Goal: Task Accomplishment & Management: Use online tool/utility

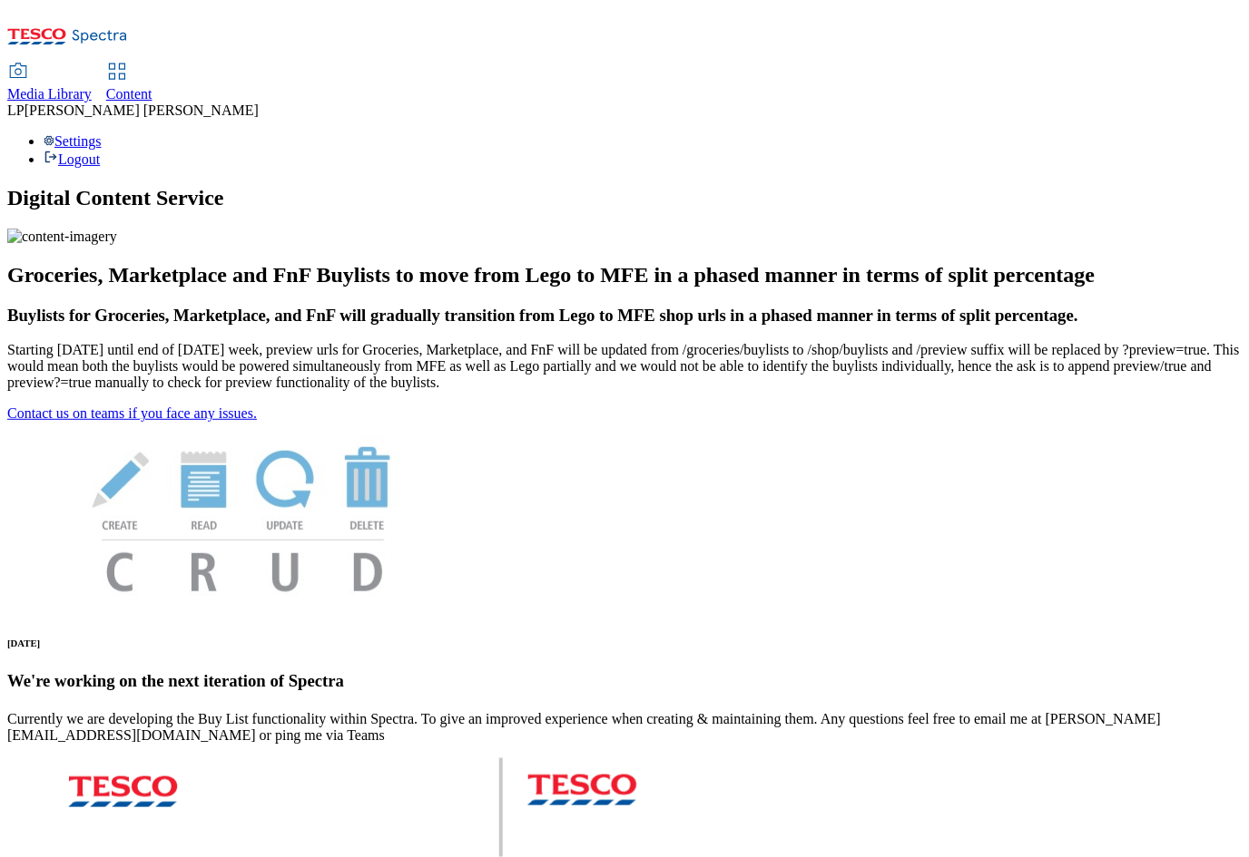
click at [152, 86] on span "Content" at bounding box center [129, 93] width 46 height 15
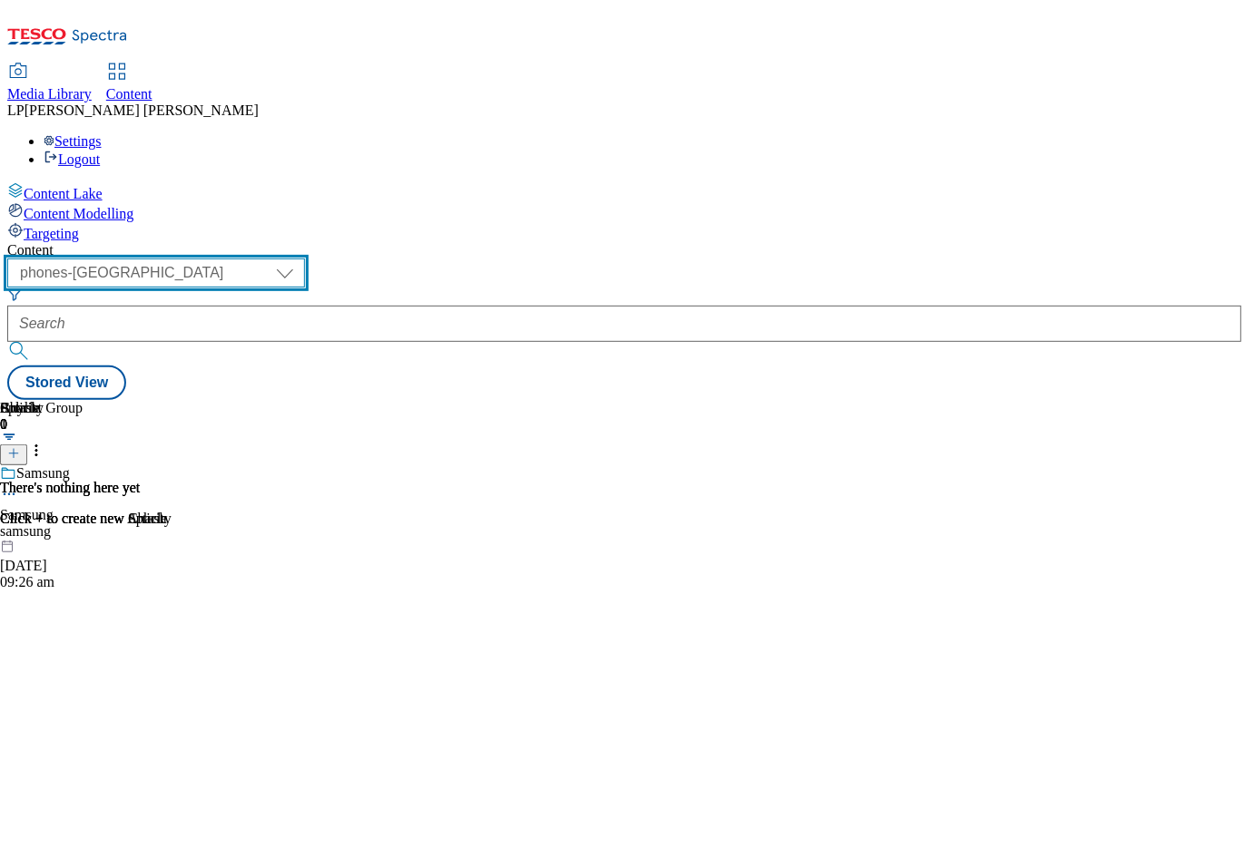
click at [305, 259] on select "dotcom-cz dotcom-hu dotcom-sk fnf-uk ghs-roi ghs-uk group-comms ighs-cz ighs-hu…" at bounding box center [156, 273] width 298 height 29
click at [236, 259] on select "dotcom-cz dotcom-hu dotcom-sk fnf-uk ghs-roi ghs-uk group-comms ighs-cz ighs-hu…" at bounding box center [156, 273] width 298 height 29
click at [305, 259] on select "dotcom-cz dotcom-hu dotcom-sk fnf-uk ghs-roi ghs-uk group-comms ighs-cz ighs-hu…" at bounding box center [156, 273] width 298 height 29
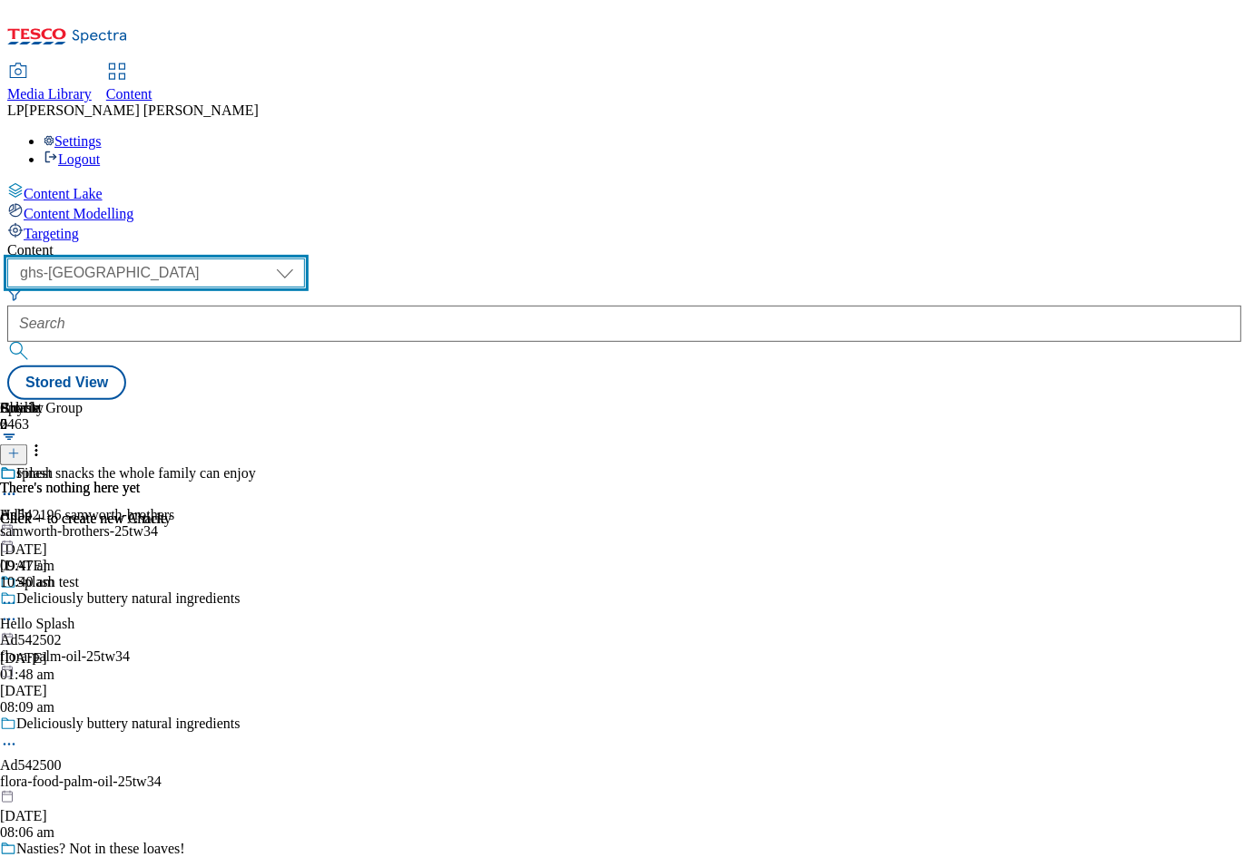
select select "ghs-roi"
click at [236, 259] on select "dotcom-cz dotcom-hu dotcom-sk fnf-uk ghs-roi ghs-uk group-comms ighs-cz ighs-hu…" at bounding box center [156, 273] width 298 height 29
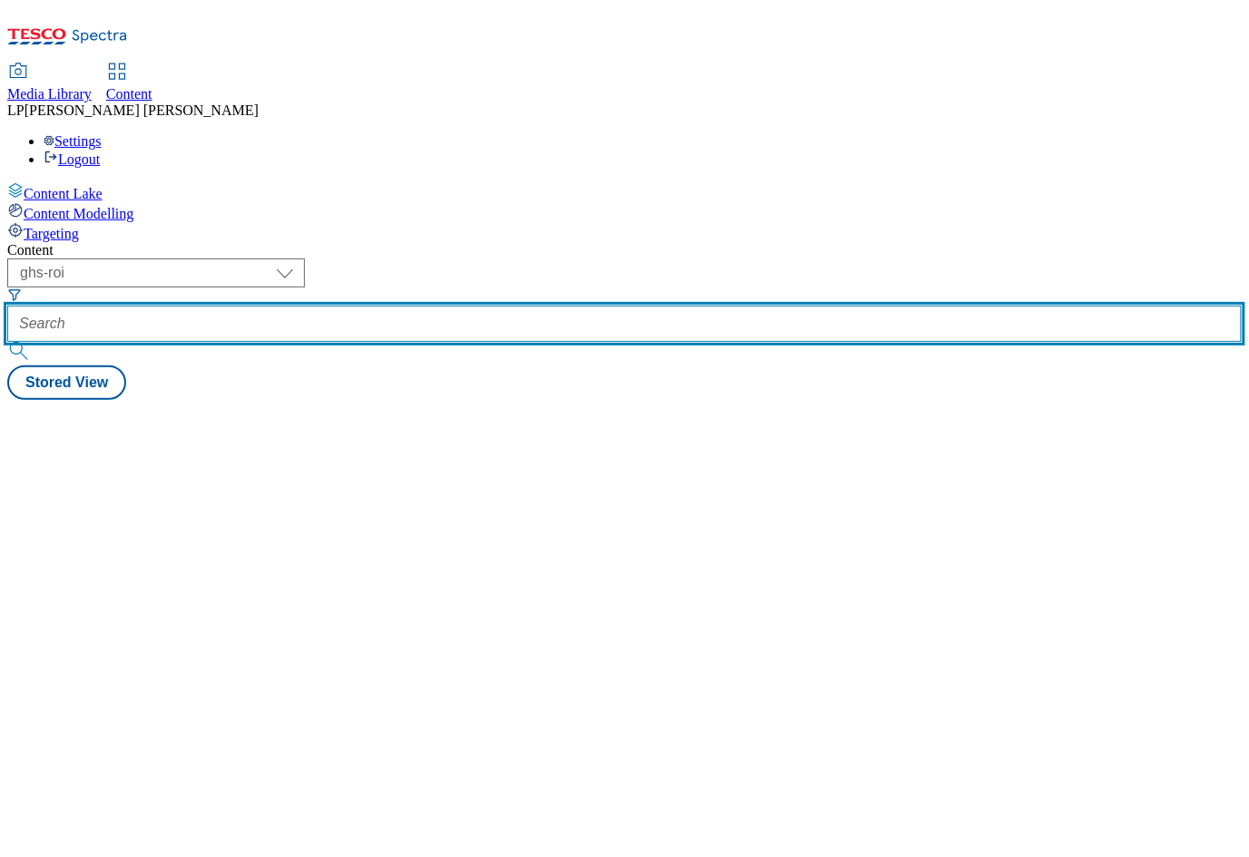
click at [519, 306] on input "text" at bounding box center [624, 324] width 1234 height 36
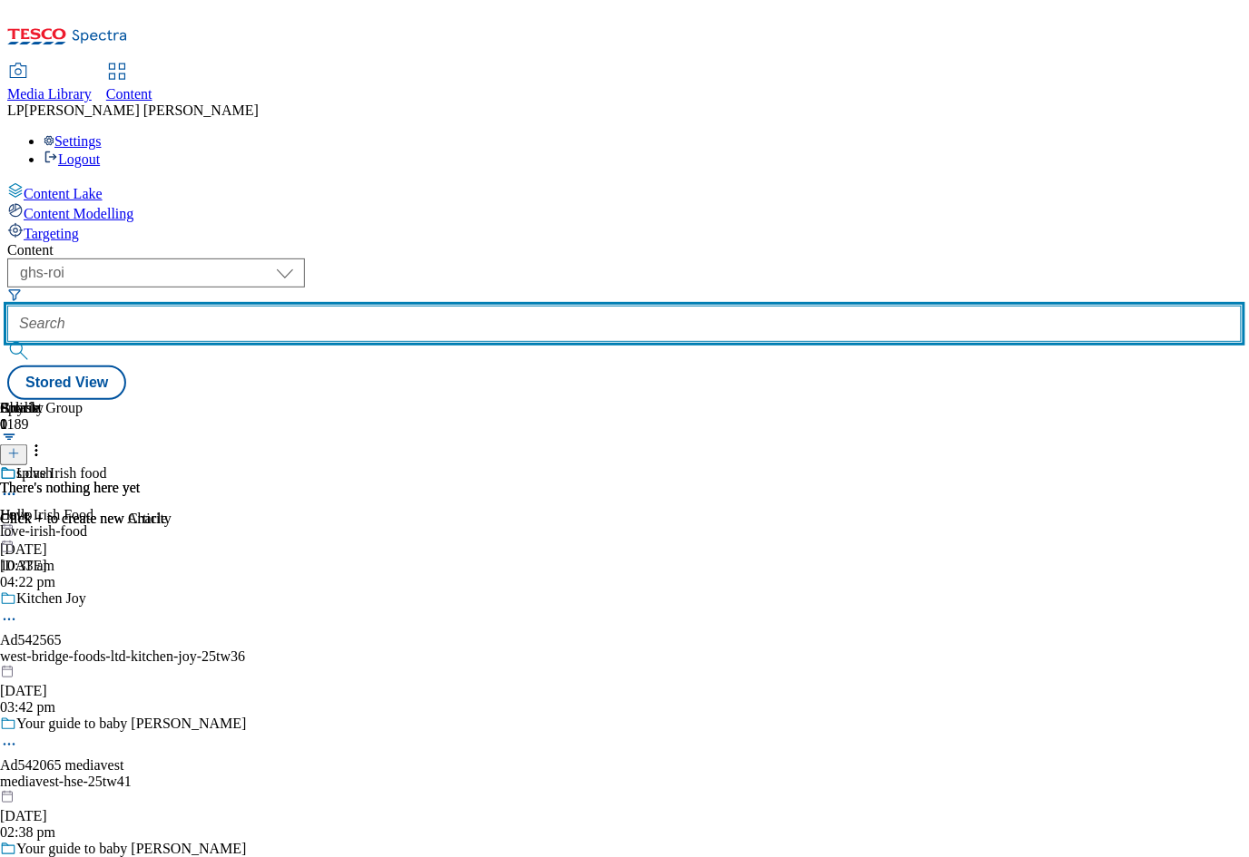
click at [514, 306] on input "text" at bounding box center [624, 324] width 1234 height 36
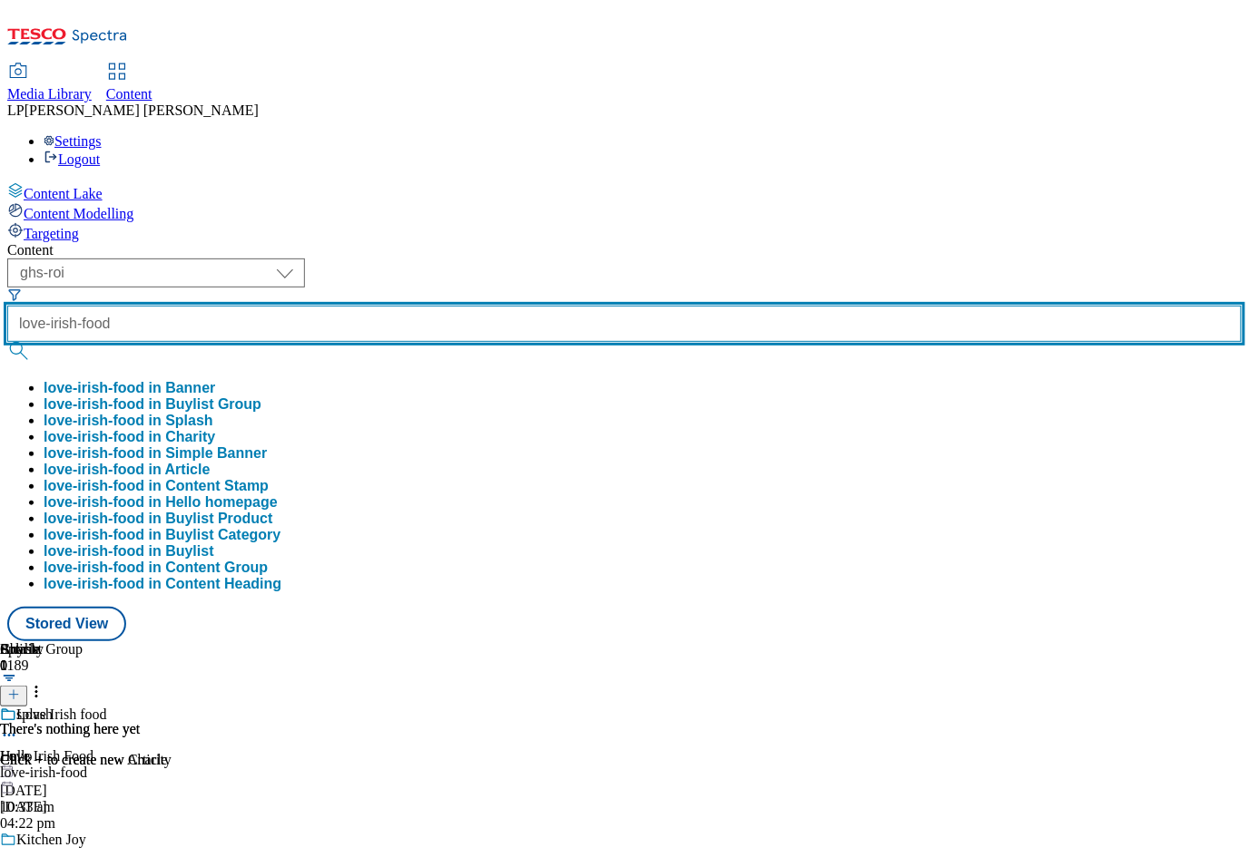
type input "love-irish-food"
click at [7, 342] on button "submit" at bounding box center [19, 351] width 25 height 18
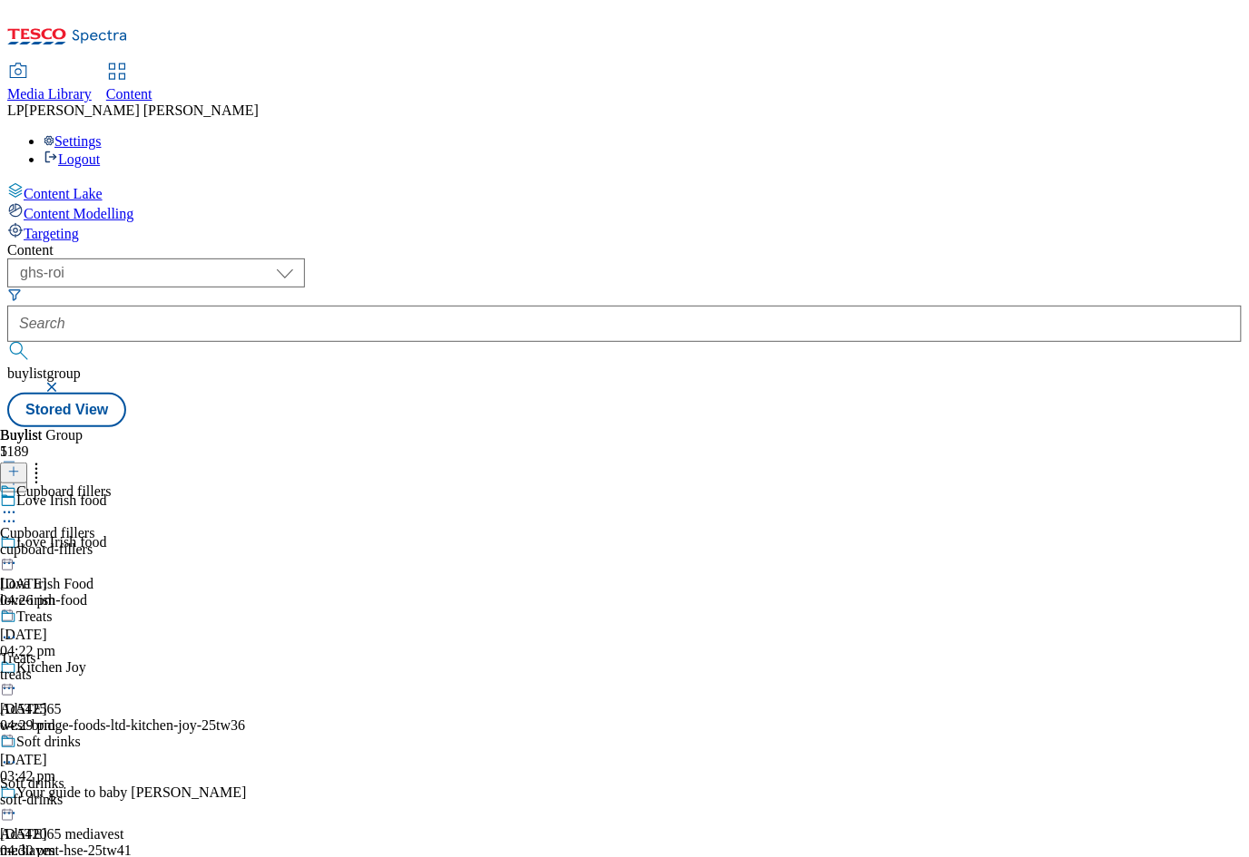
click at [142, 542] on div "cupboard-fillers" at bounding box center [71, 550] width 142 height 16
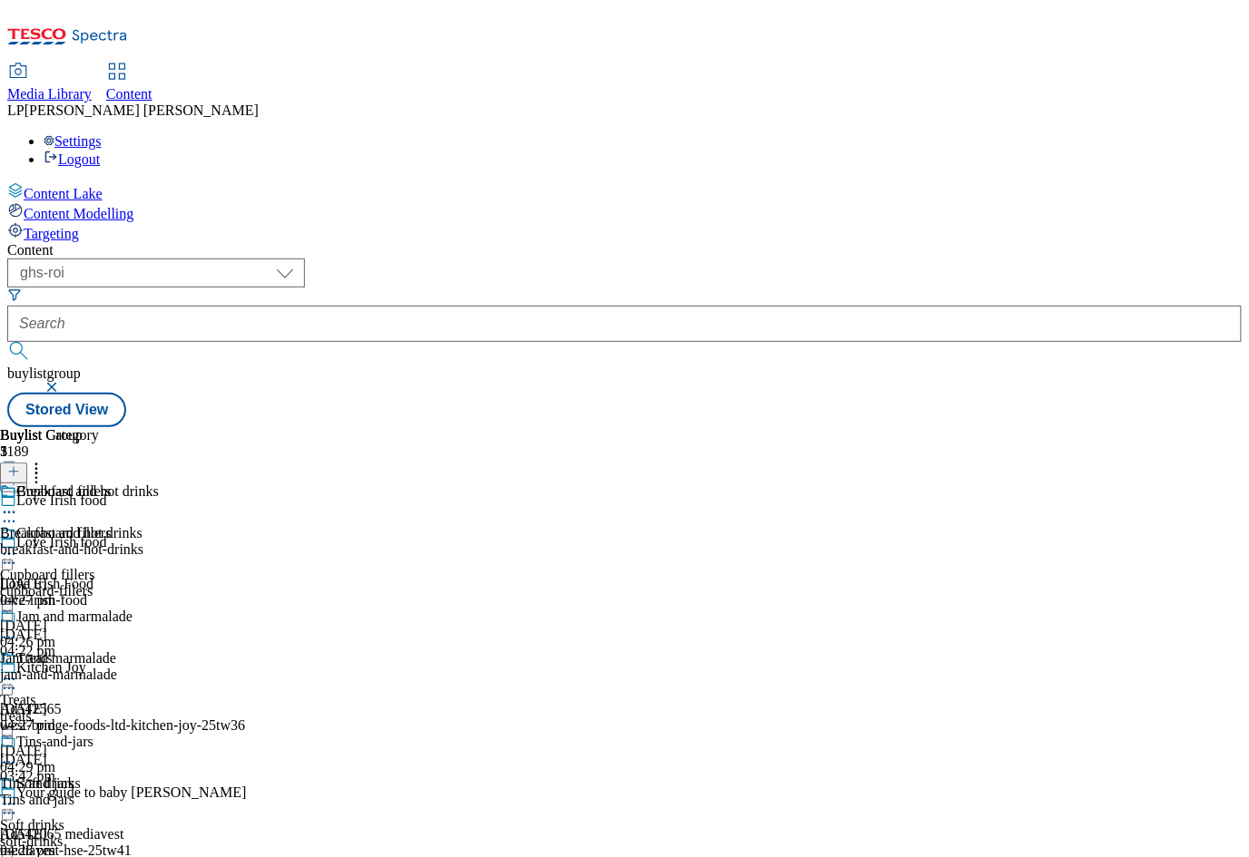
click at [18, 545] on icon at bounding box center [9, 554] width 18 height 18
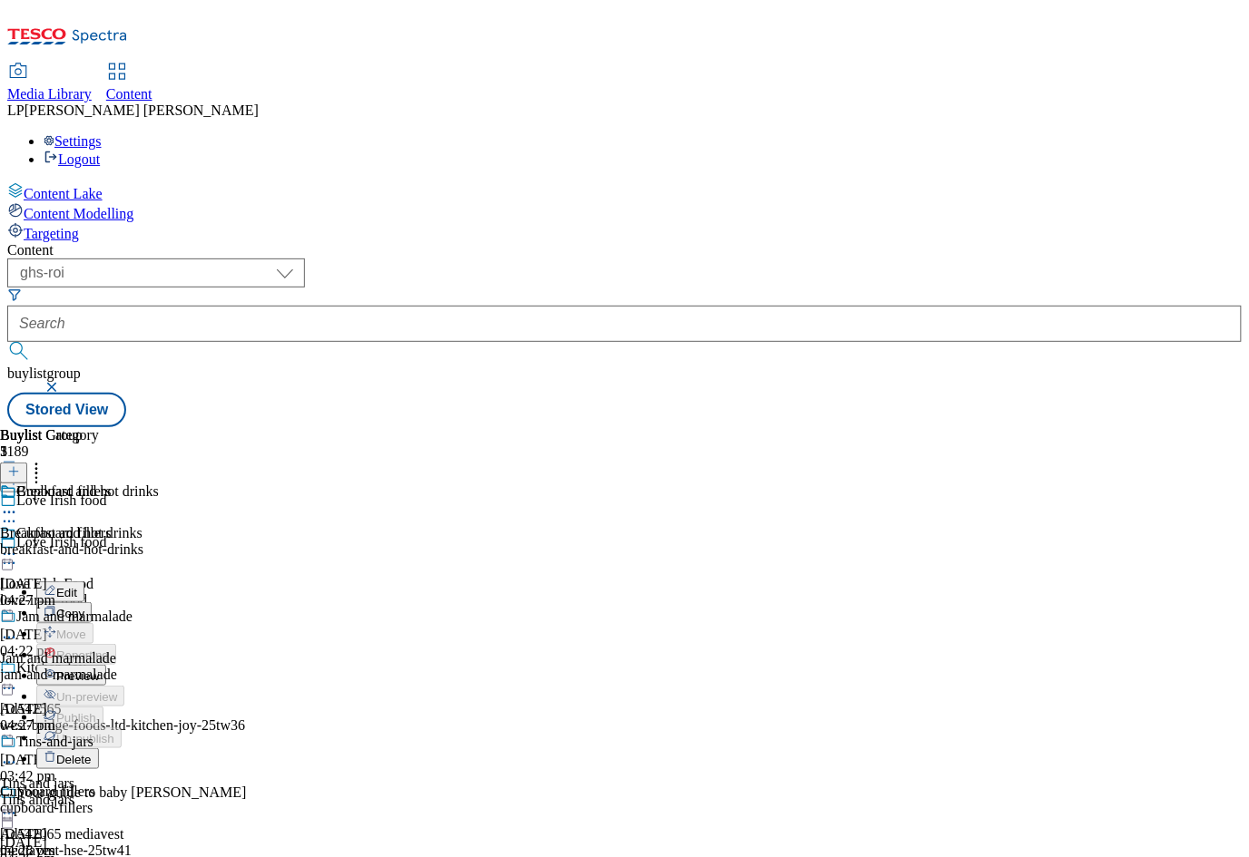
click at [106, 665] on button "Preview" at bounding box center [71, 675] width 70 height 21
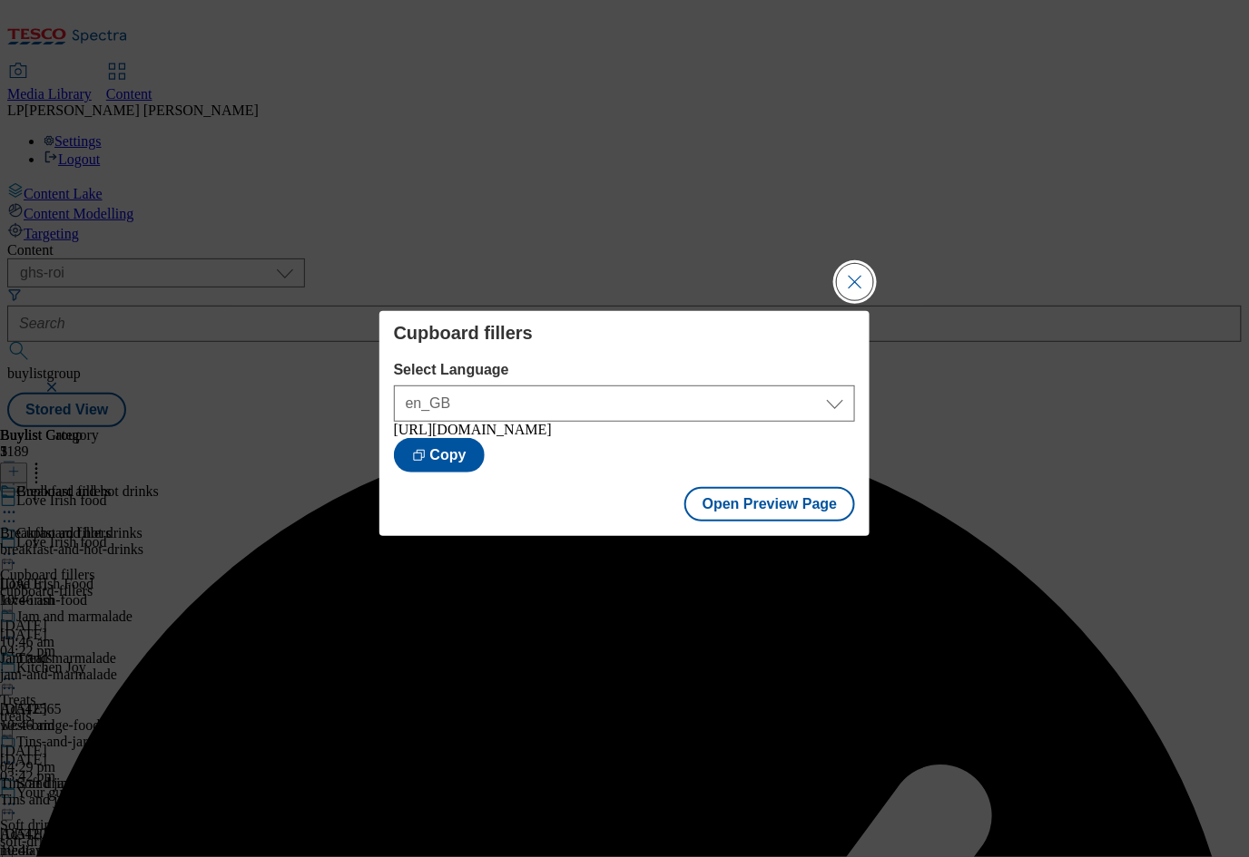
click at [857, 275] on button "Close Modal" at bounding box center [855, 282] width 36 height 36
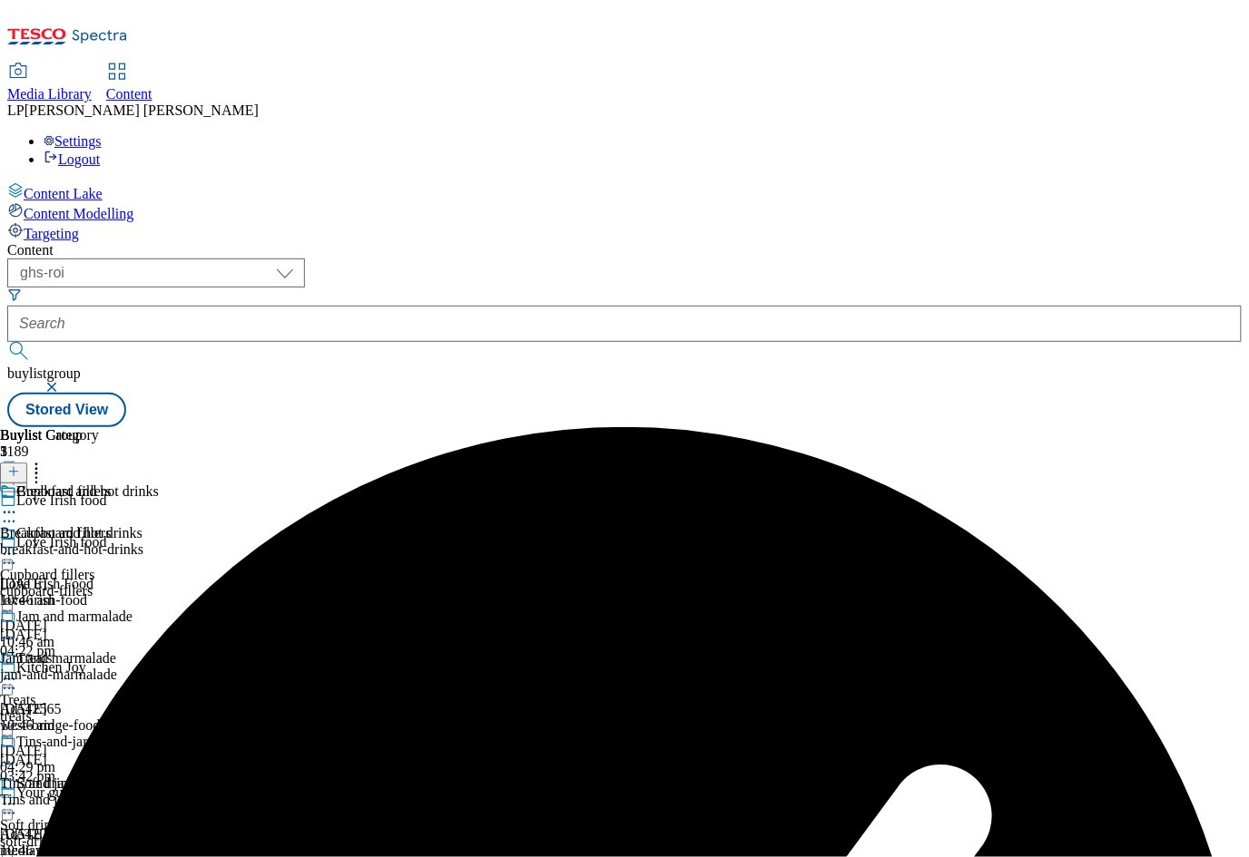
click at [18, 545] on icon at bounding box center [9, 554] width 18 height 18
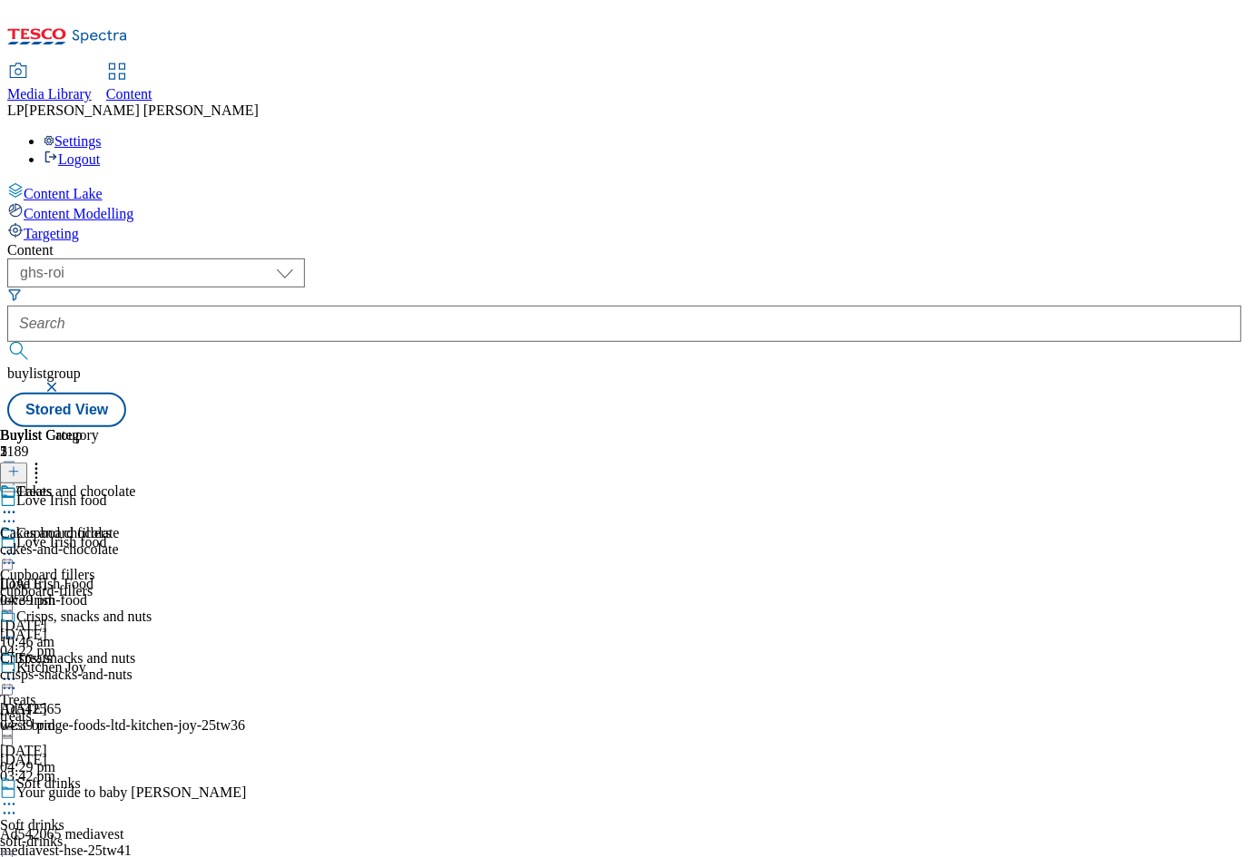
click at [18, 671] on icon at bounding box center [9, 680] width 18 height 18
click at [99, 795] on span "Preview" at bounding box center [77, 802] width 43 height 14
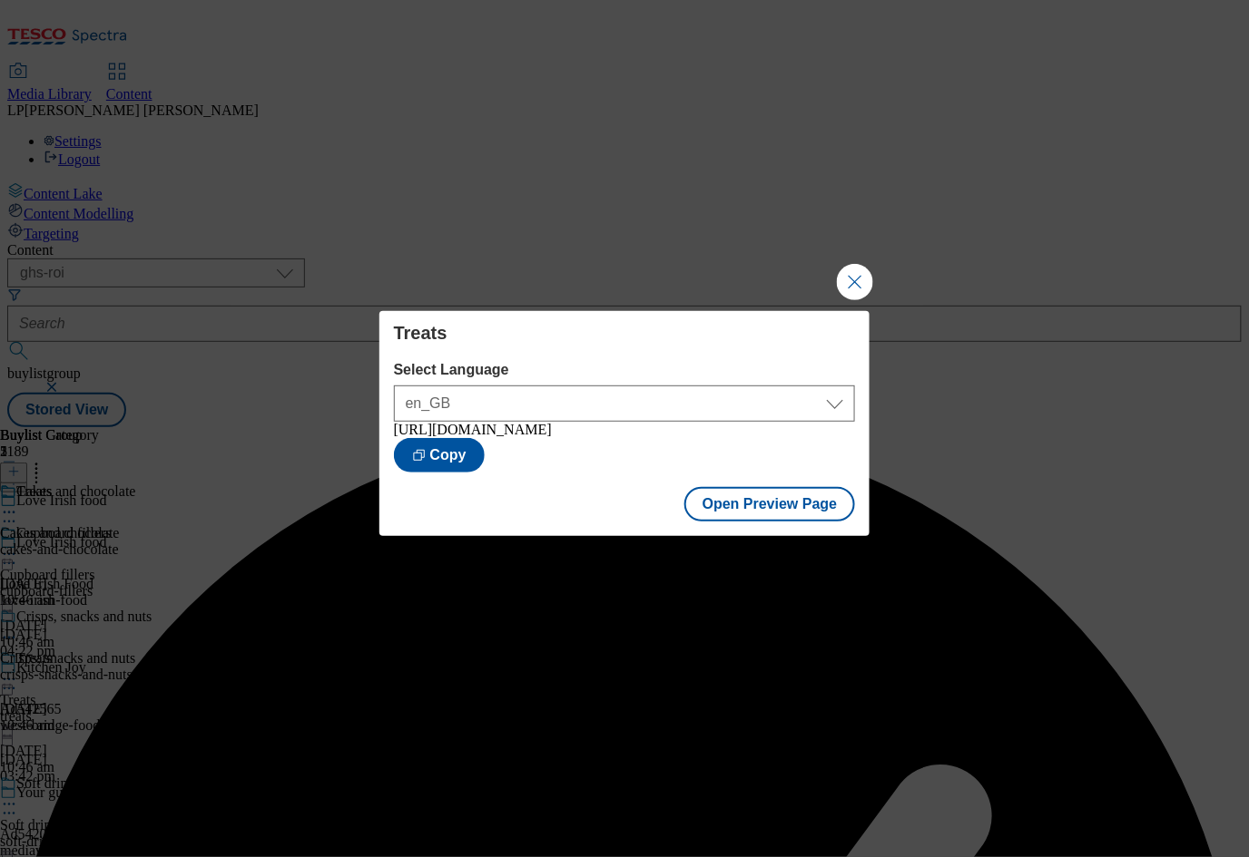
click at [865, 288] on button "Close Modal" at bounding box center [855, 282] width 36 height 36
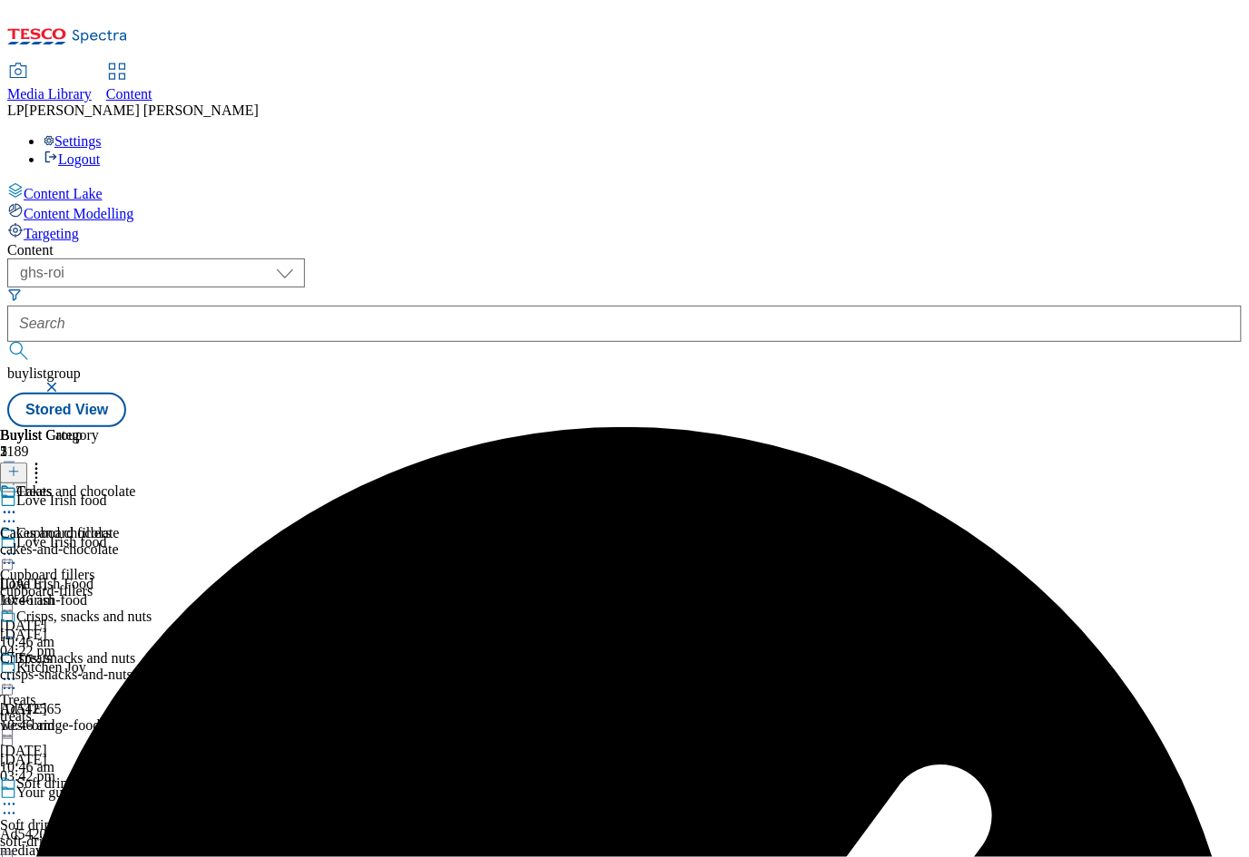
scroll to position [157, 0]
click at [18, 796] on icon at bounding box center [9, 805] width 18 height 18
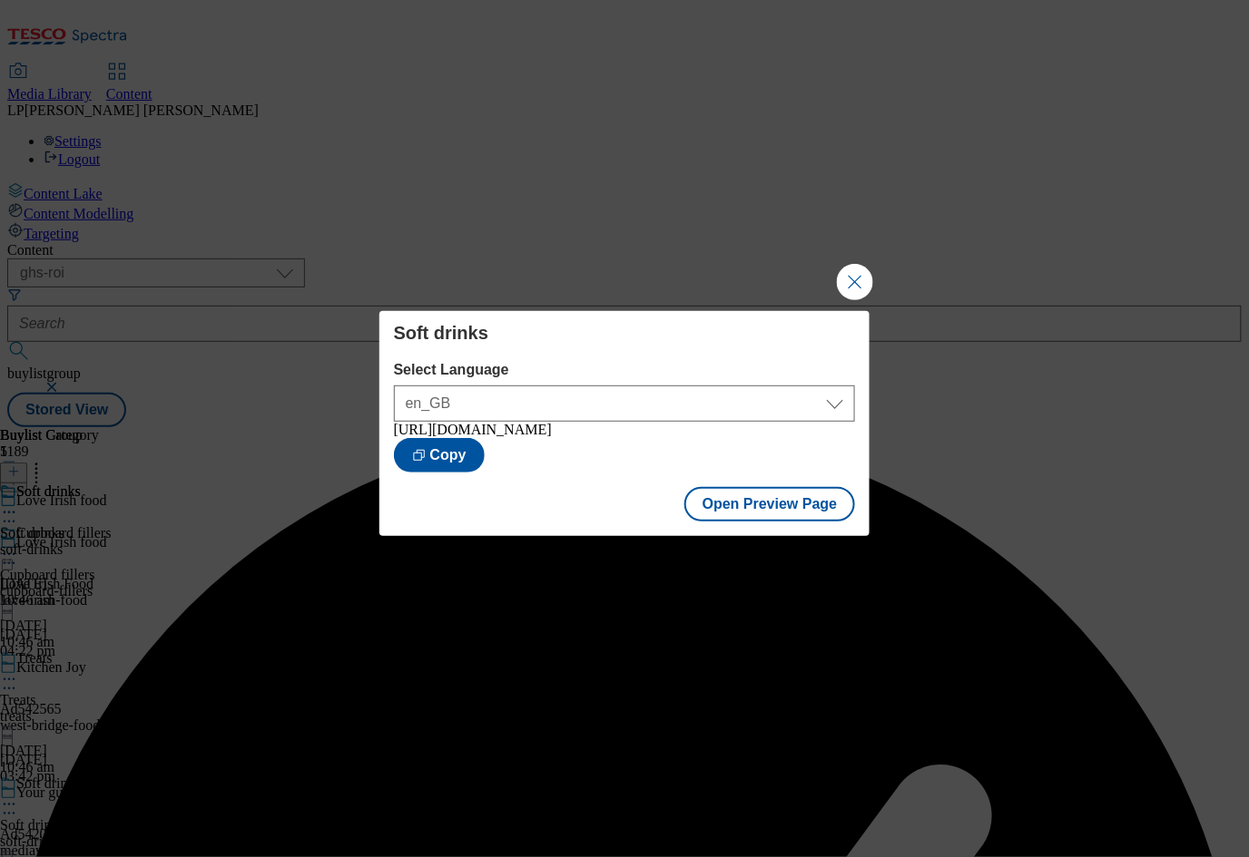
click at [866, 279] on button "Close Modal" at bounding box center [855, 282] width 36 height 36
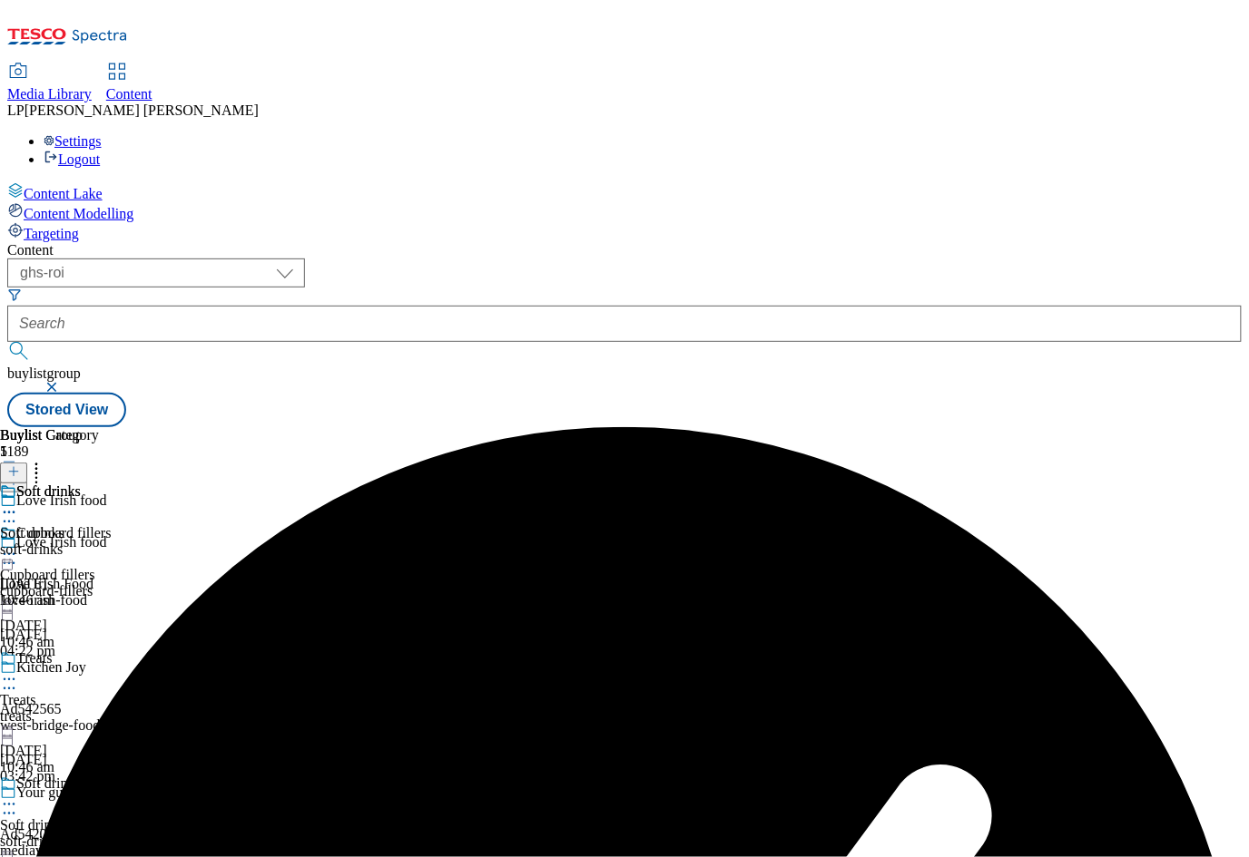
scroll to position [331, 0]
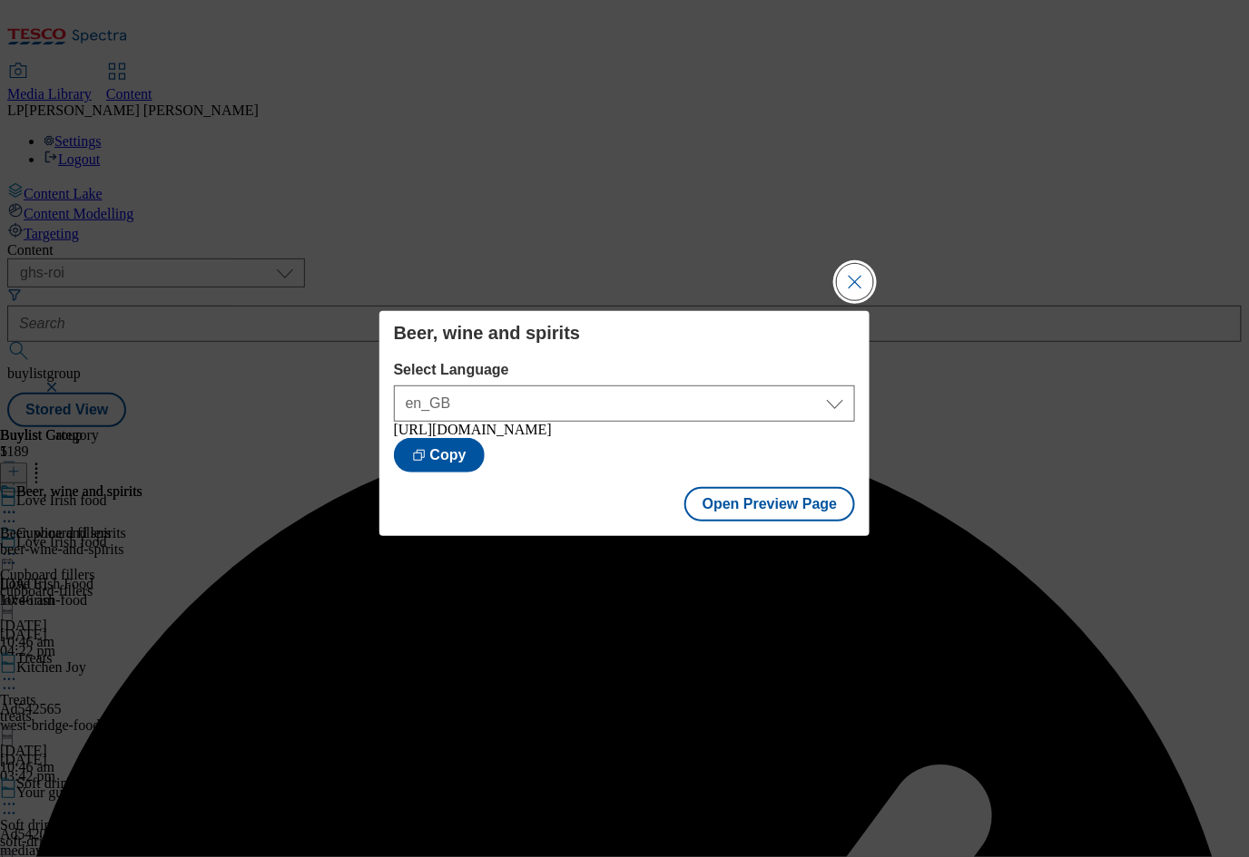
click at [850, 271] on button "Close Modal" at bounding box center [855, 282] width 36 height 36
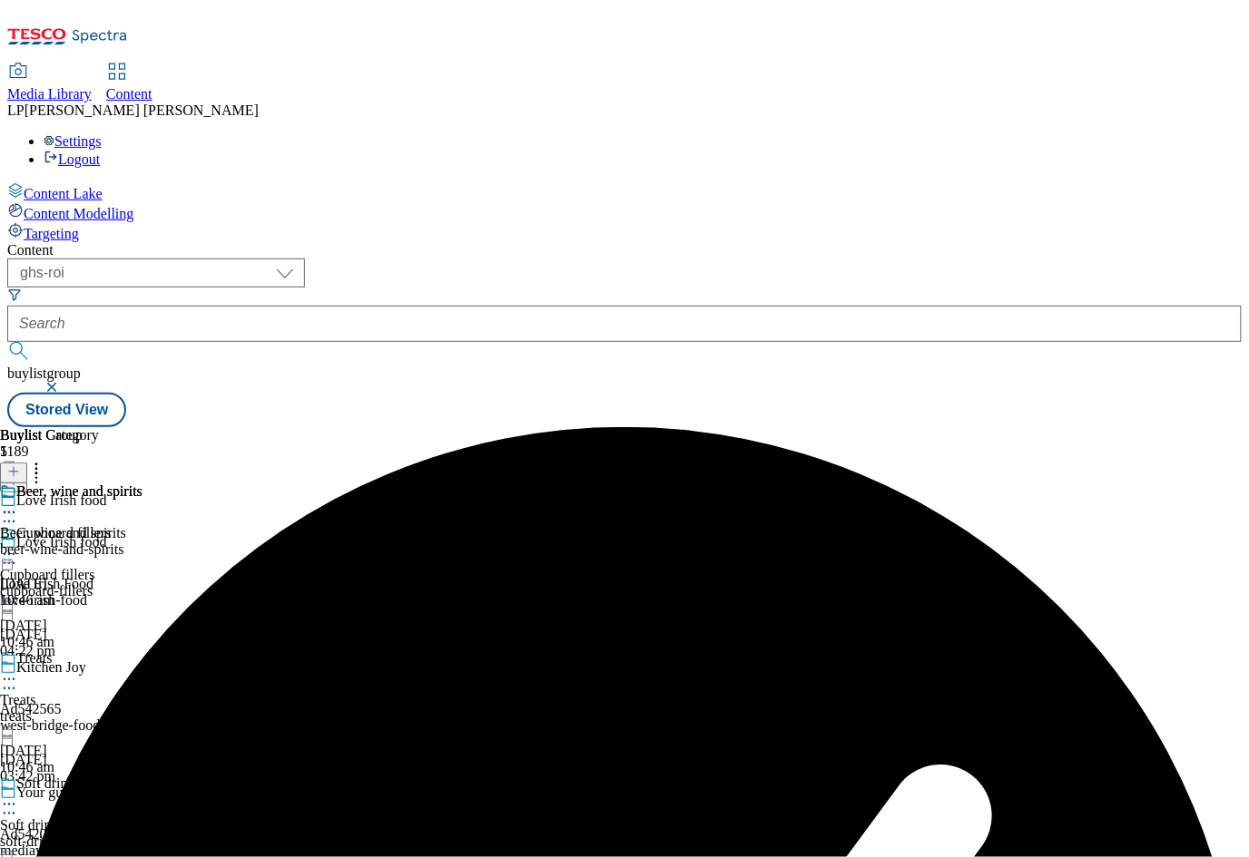
scroll to position [358, 0]
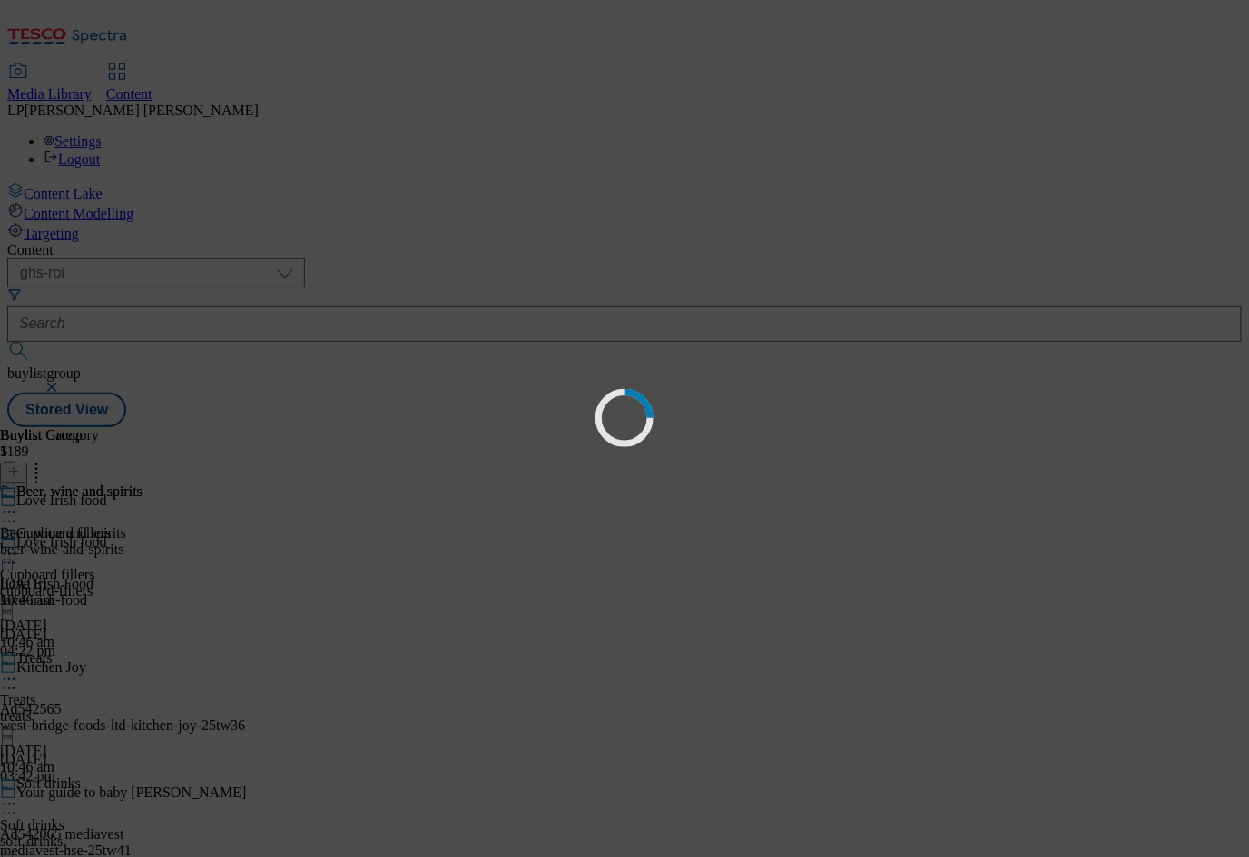
scroll to position [0, 0]
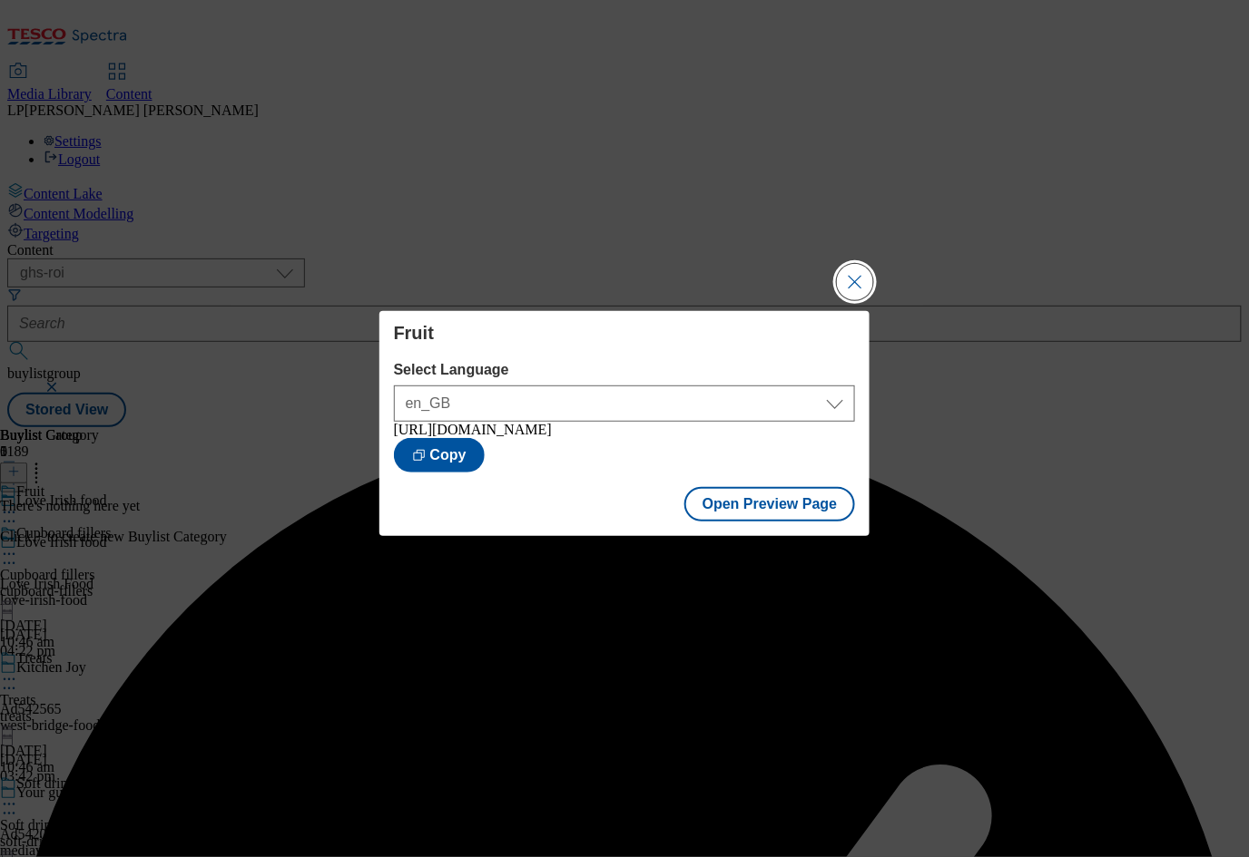
click at [855, 288] on button "Close Modal" at bounding box center [855, 282] width 36 height 36
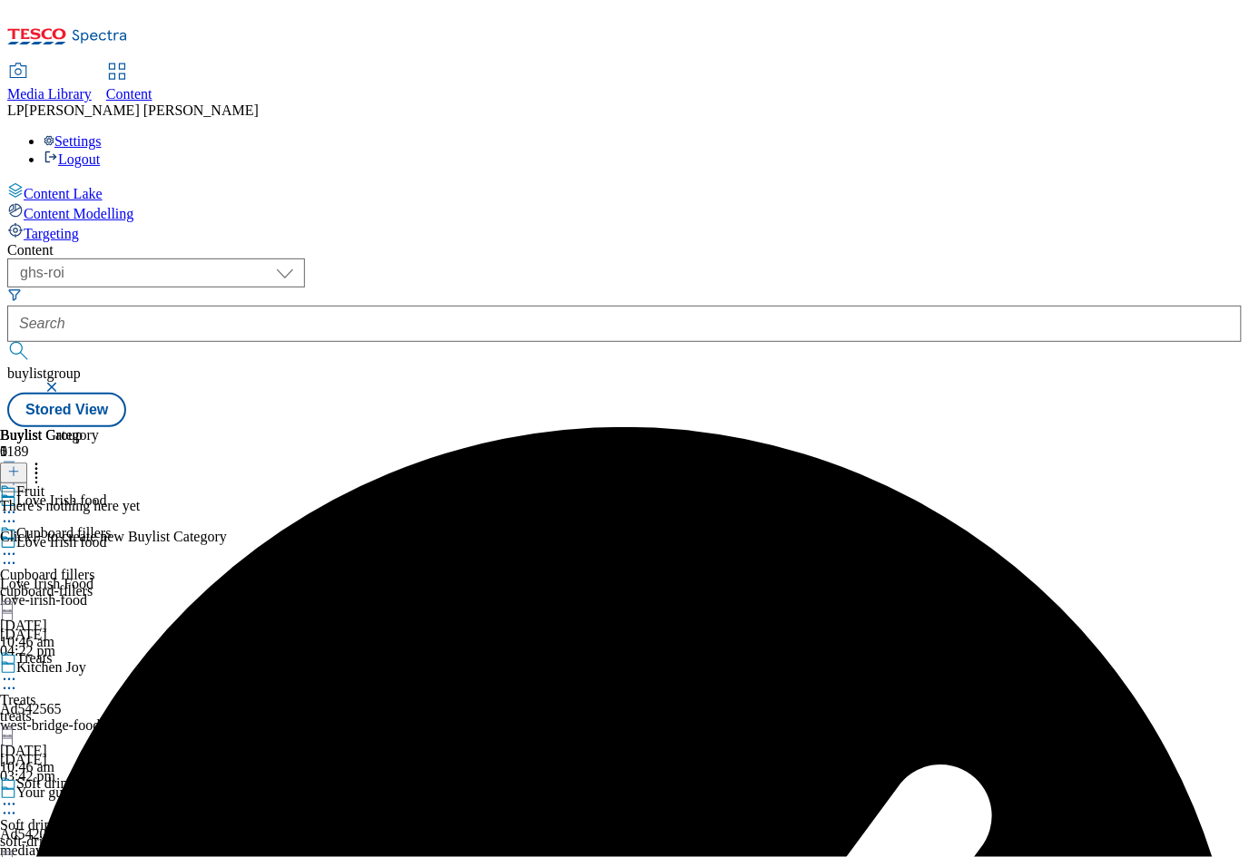
click at [18, 545] on icon at bounding box center [9, 554] width 18 height 18
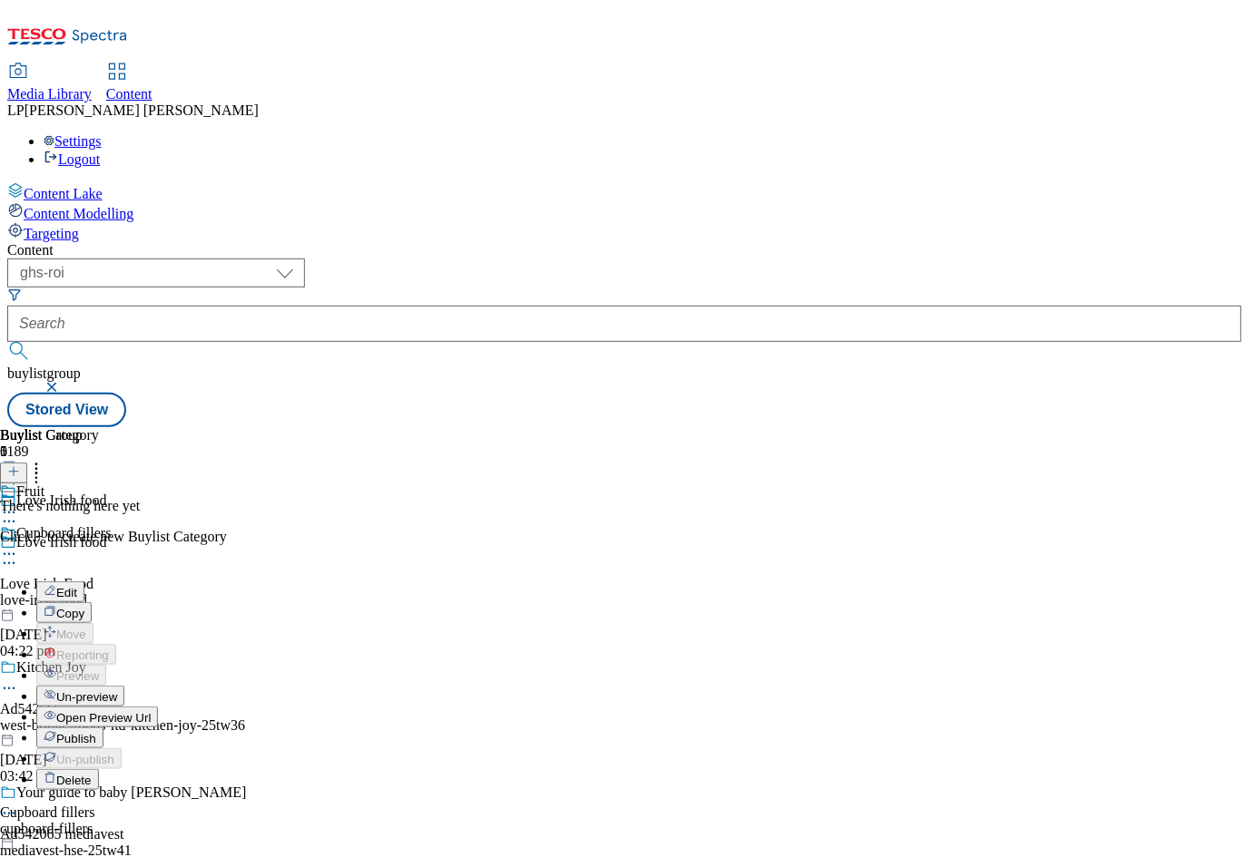
click at [151, 711] on span "Open Preview Url" at bounding box center [103, 718] width 94 height 14
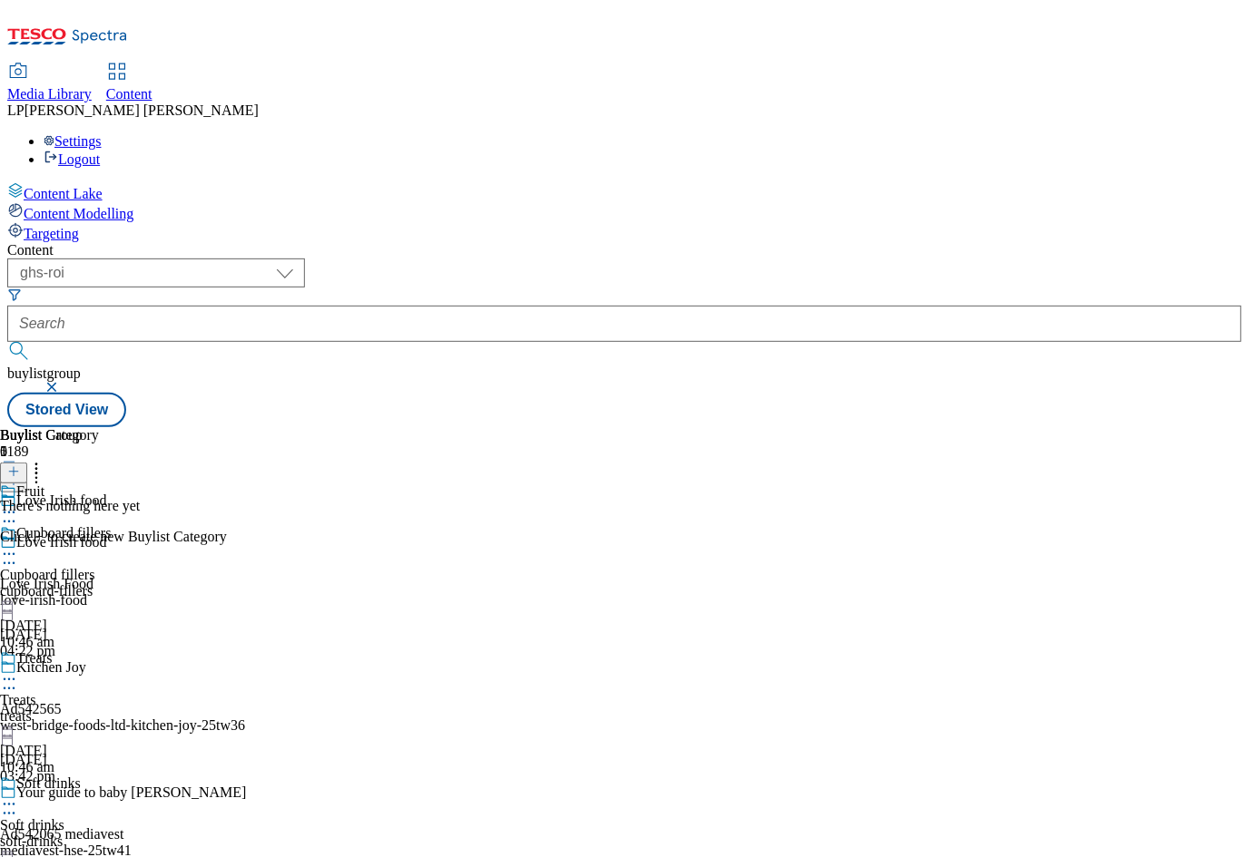
scroll to position [5, 0]
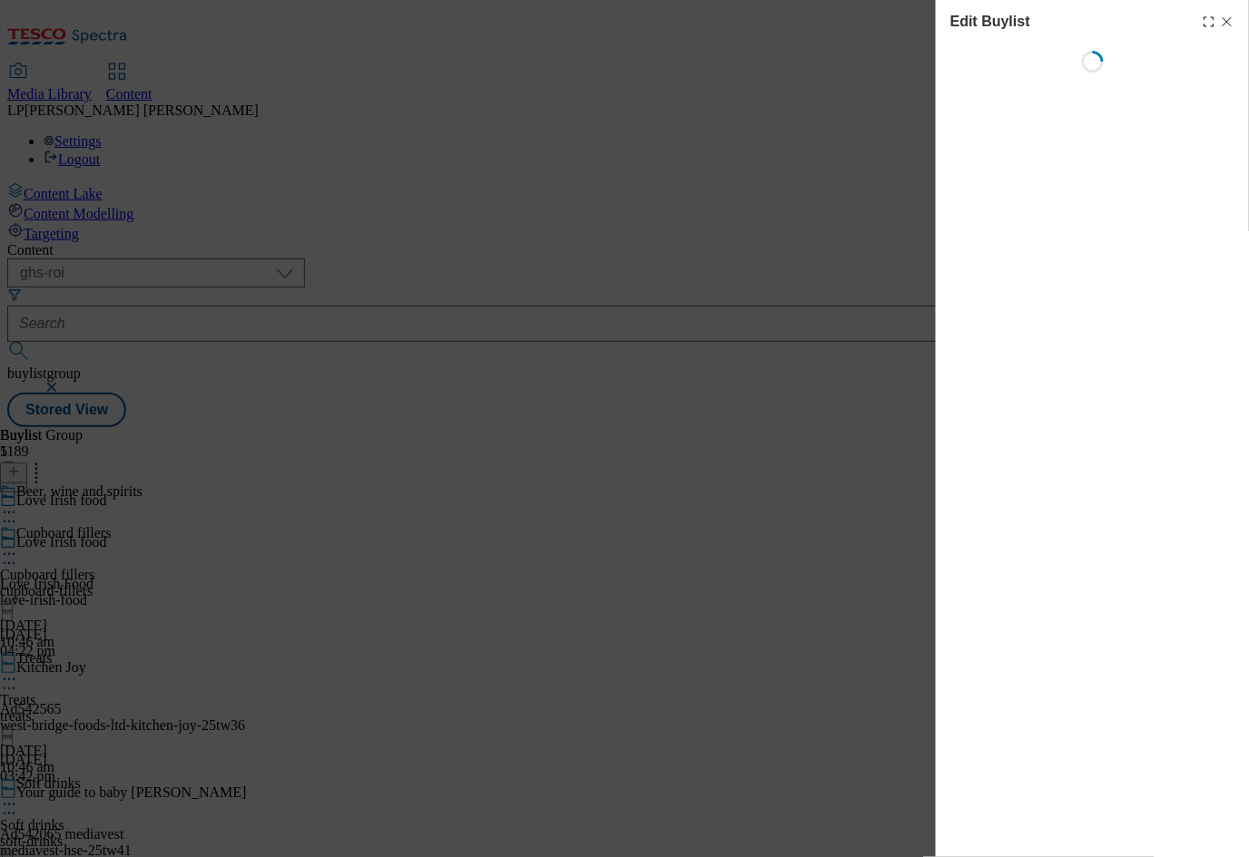
select select "evergreen"
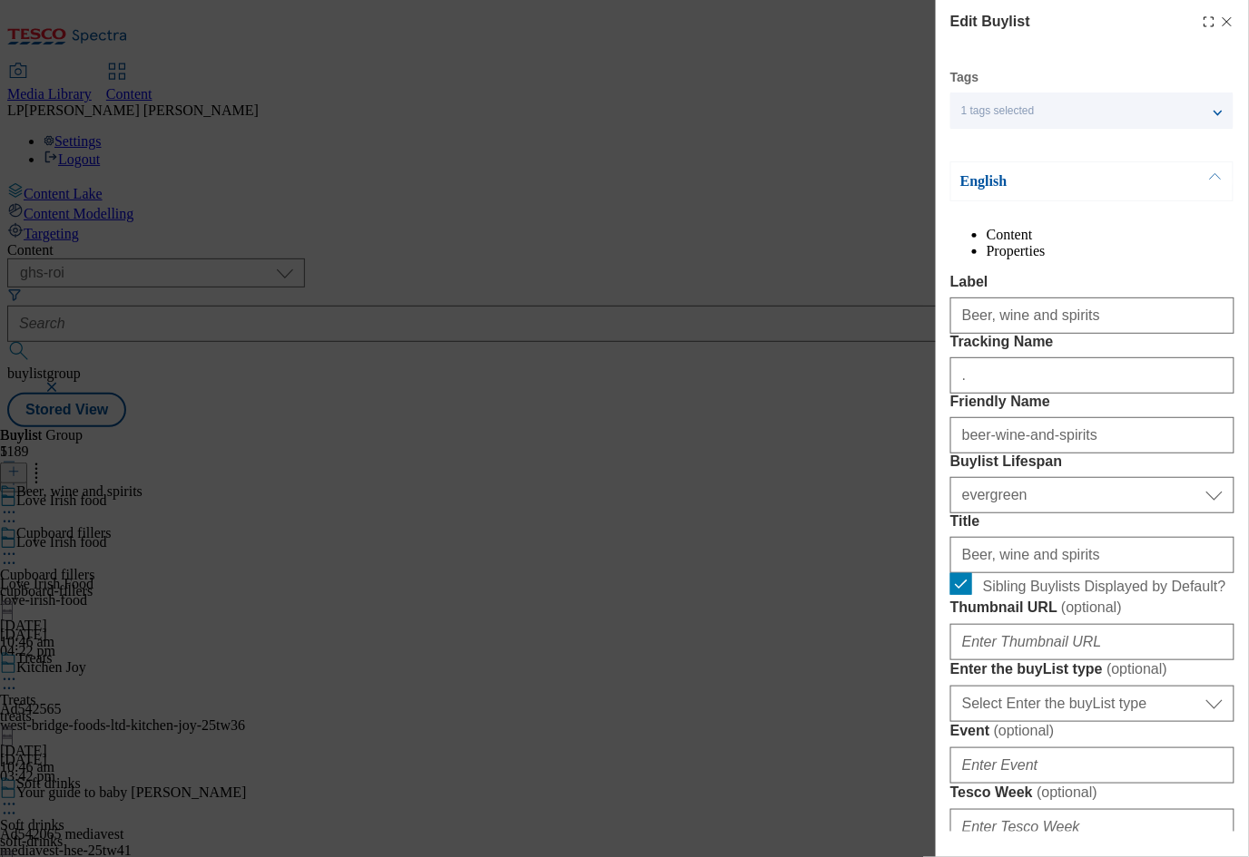
select select "Banner"
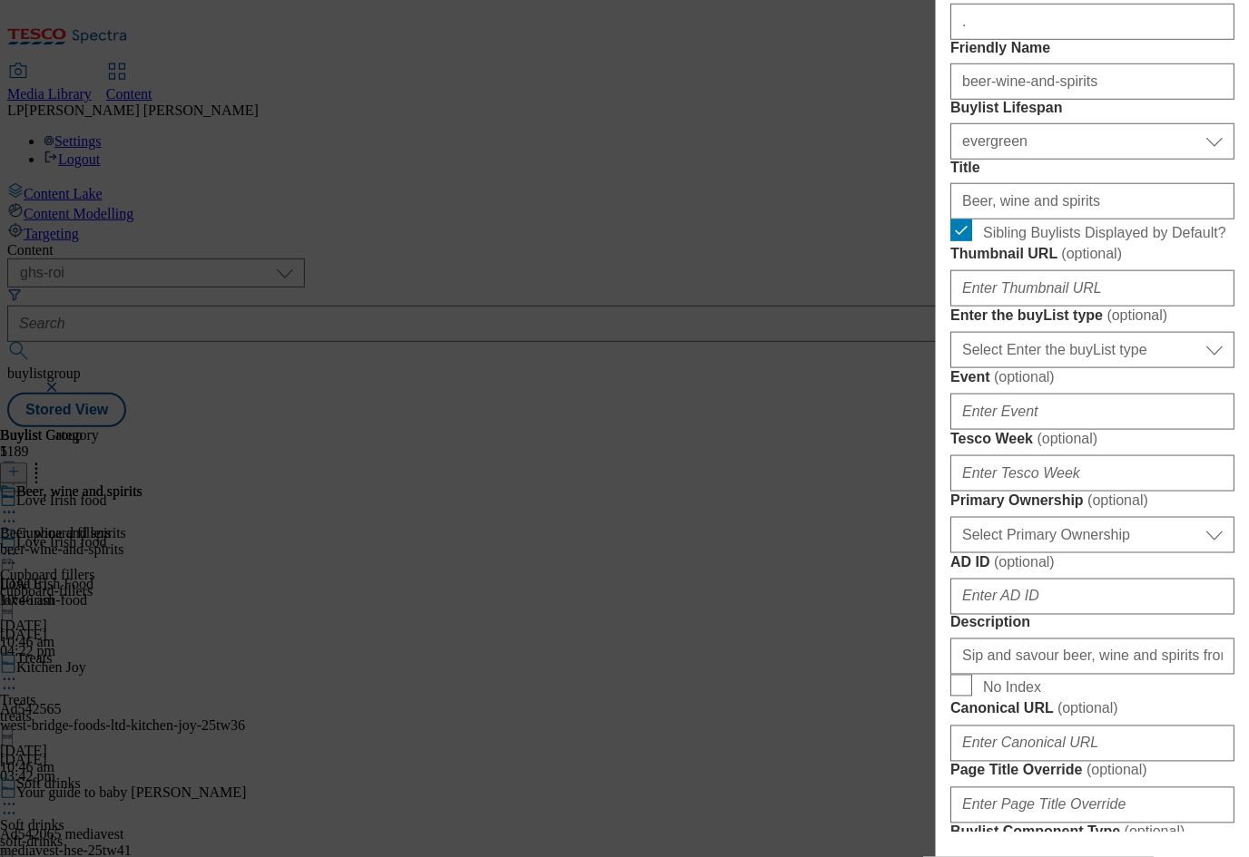
scroll to position [355, 0]
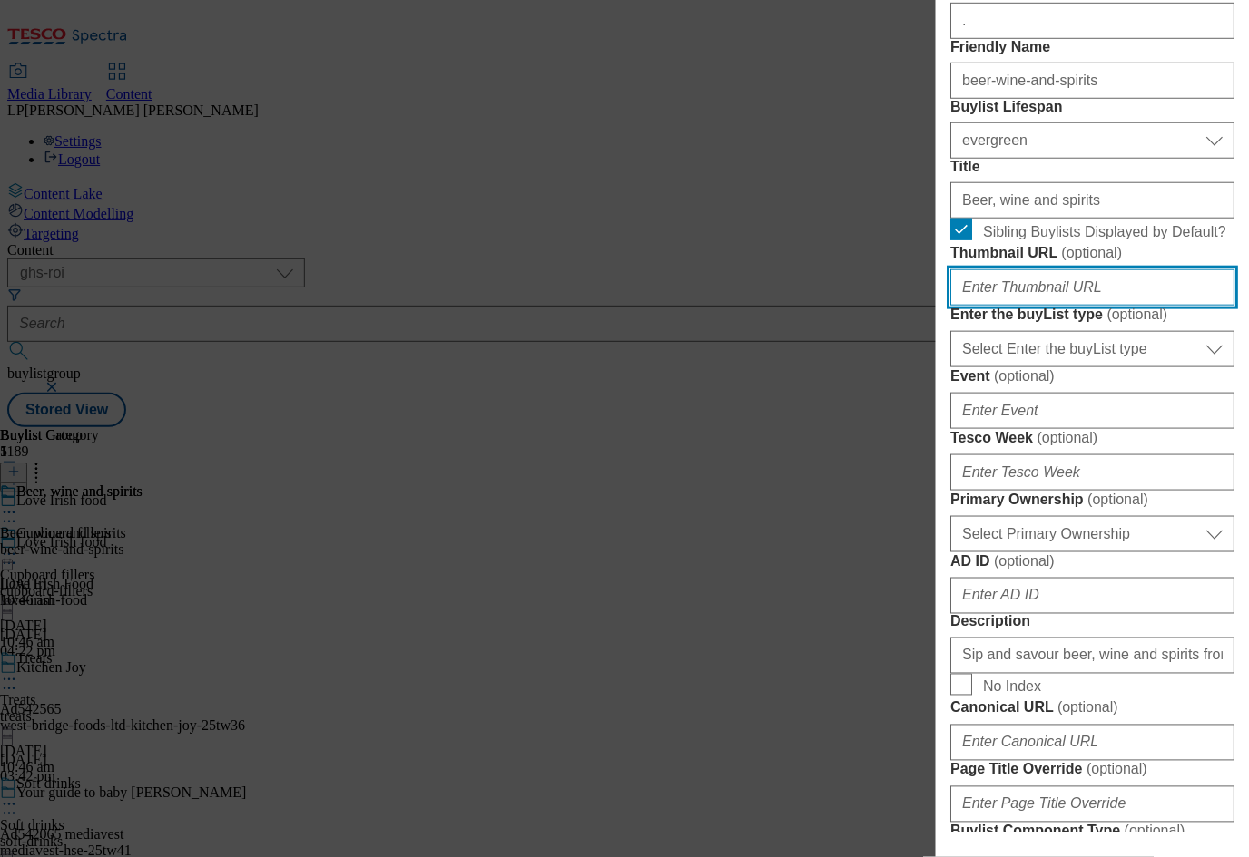
click at [1063, 306] on input "Thumbnail URL ( optional )" at bounding box center [1092, 287] width 284 height 36
paste input "https://digitalcontent.api.tesco.com/v2/media/ghs-roi/7d94f863-514f-4c19-95df-6…"
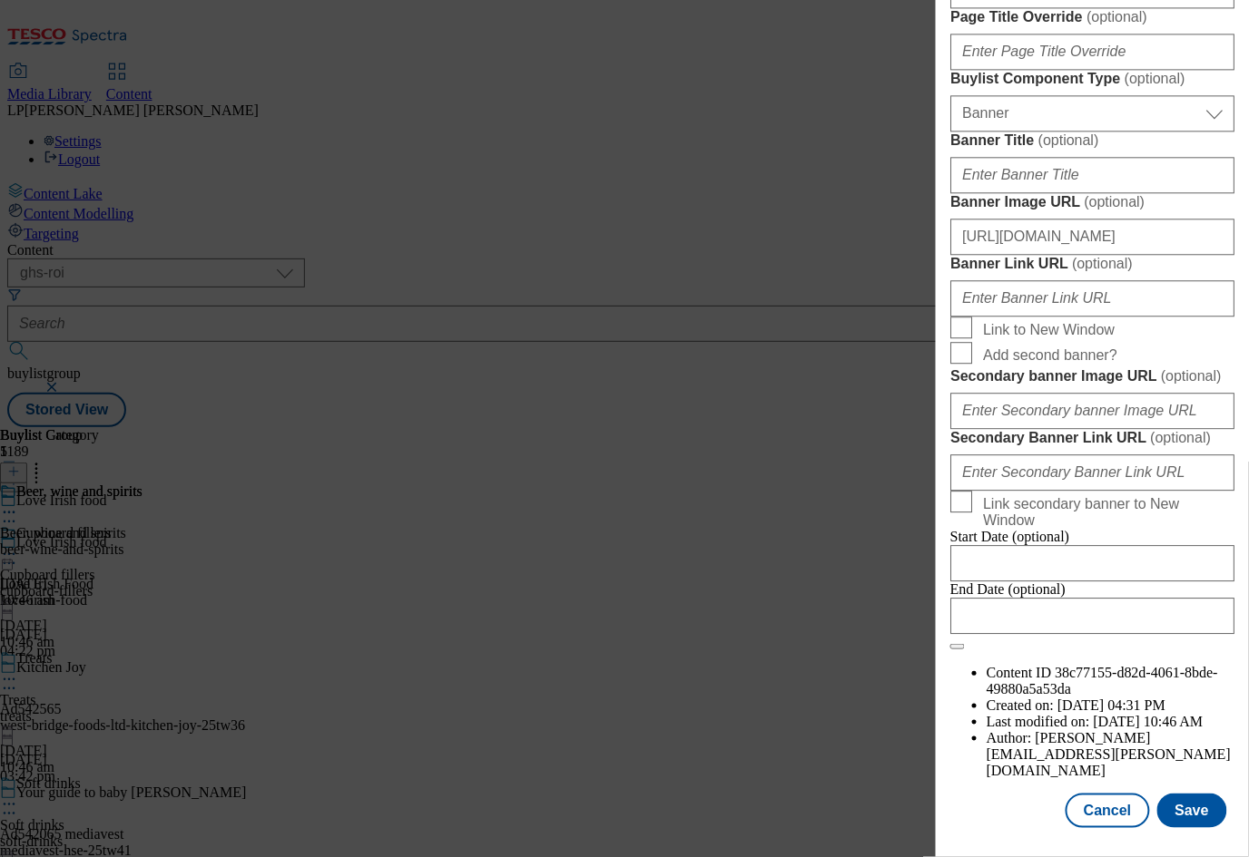
scroll to position [1793, 0]
type input "https://digitalcontent.api.tesco.com/v2/media/ghs-roi/7d94f863-514f-4c19-95df-6…"
click at [1184, 794] on button "Save" at bounding box center [1192, 811] width 70 height 34
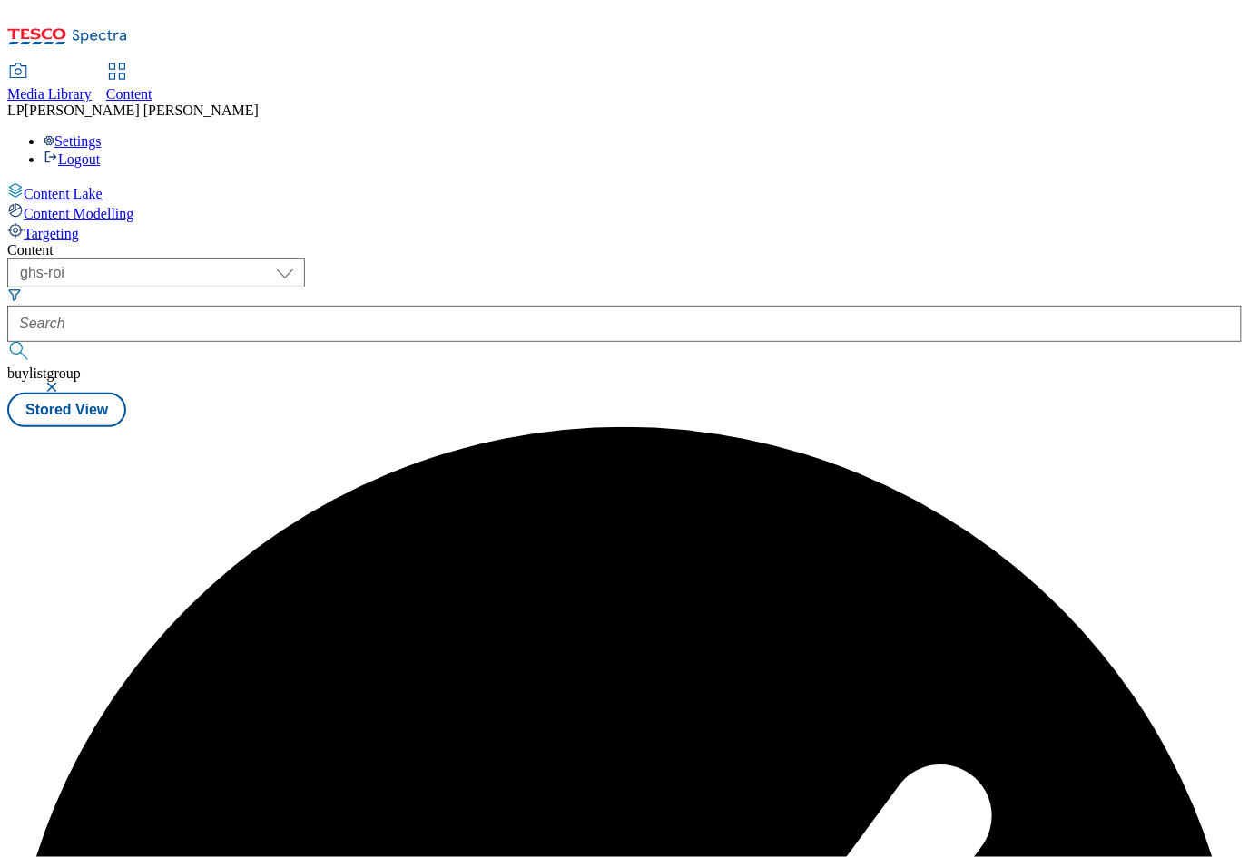
scroll to position [0, 0]
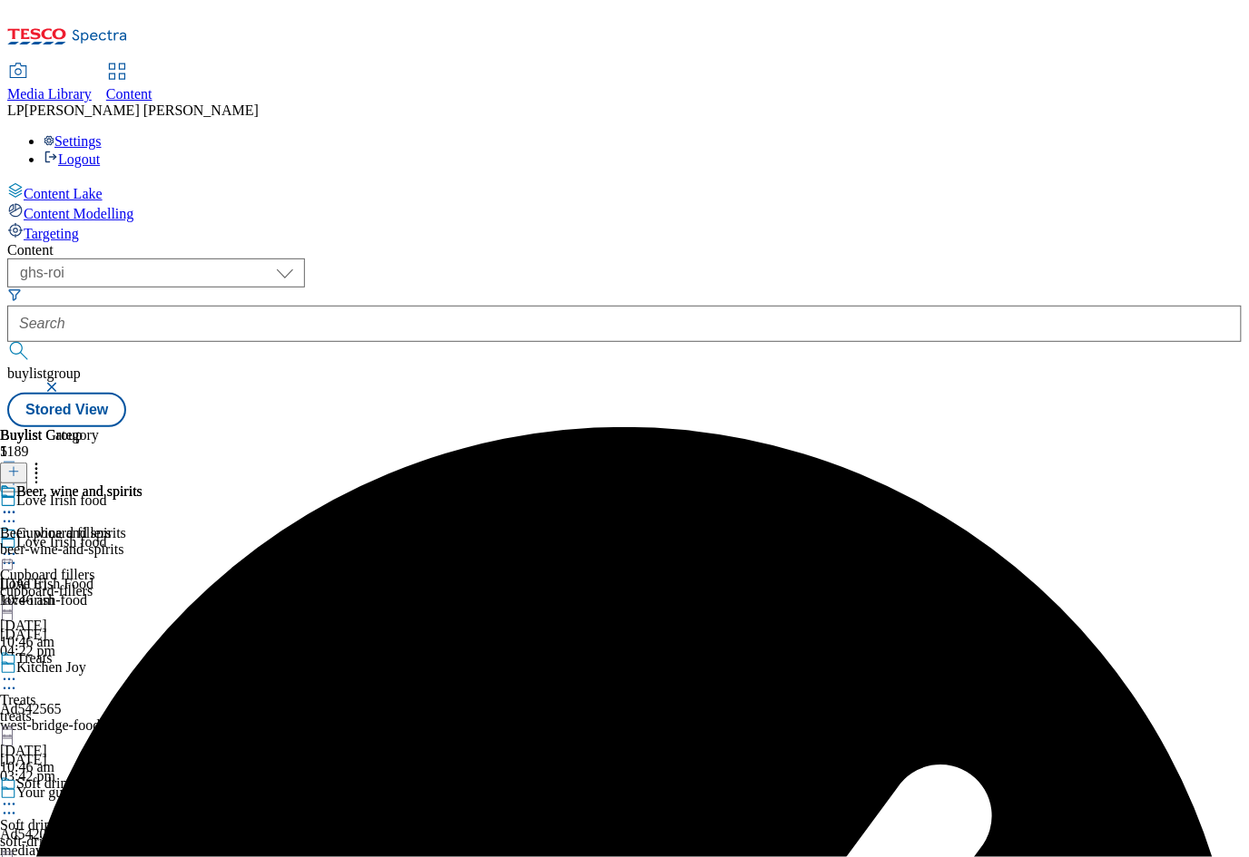
click at [18, 504] on icon at bounding box center [9, 513] width 18 height 18
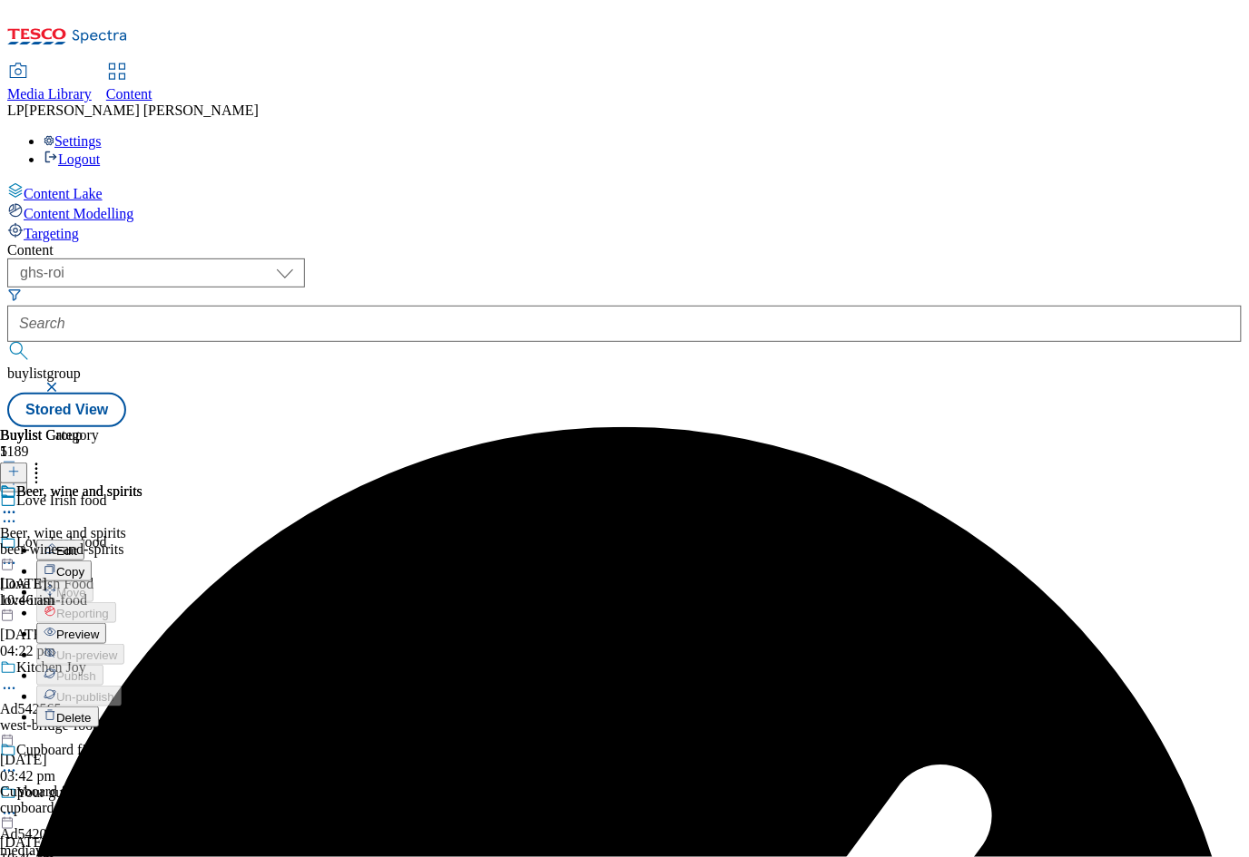
click at [99, 628] on span "Preview" at bounding box center [77, 635] width 43 height 14
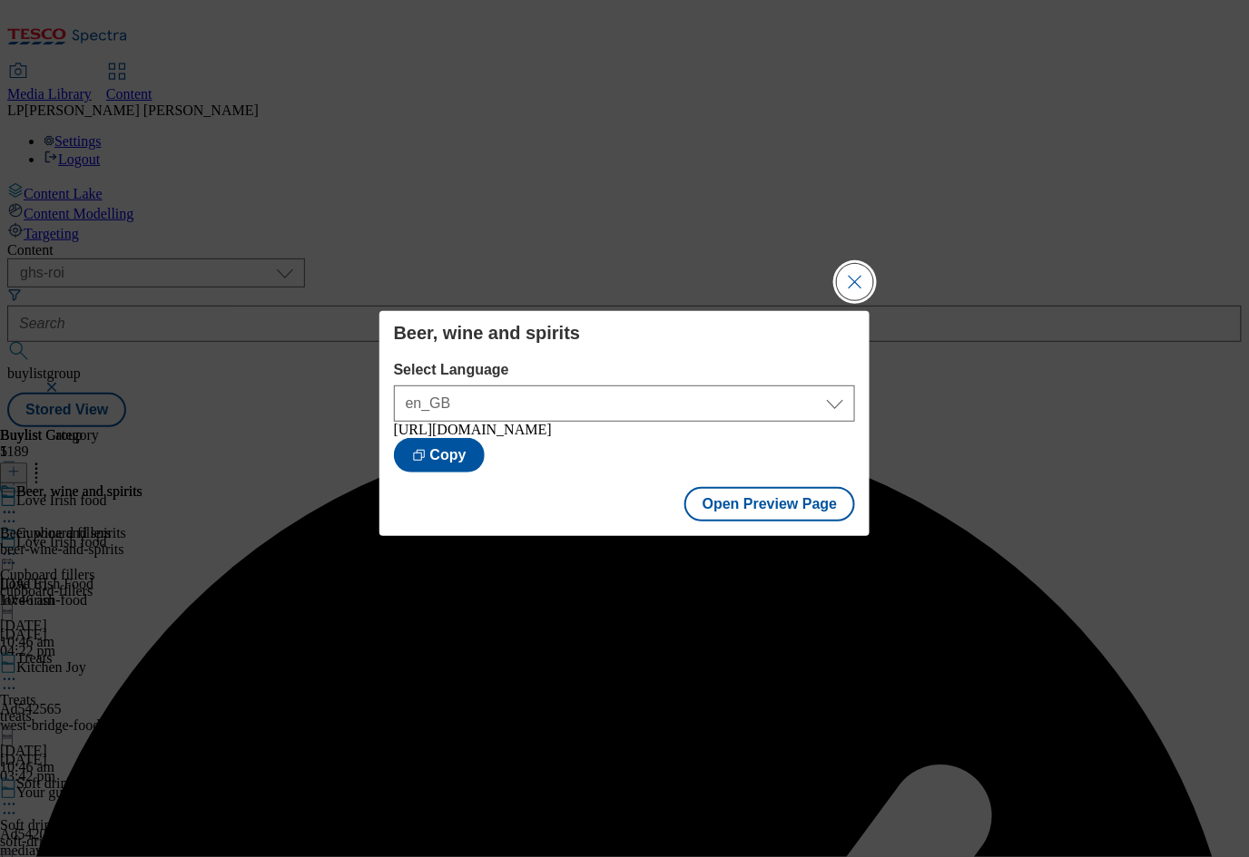
click at [860, 266] on button "Close Modal" at bounding box center [855, 282] width 36 height 36
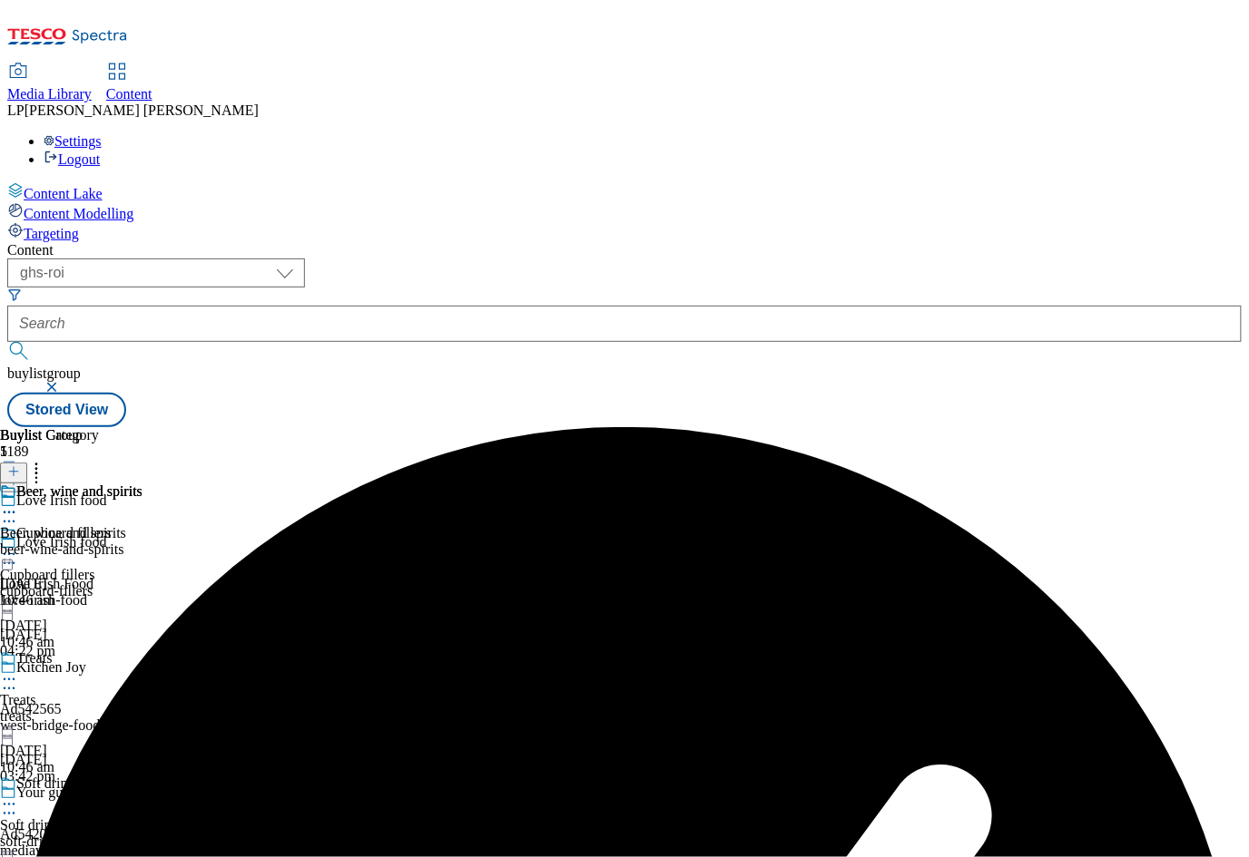
click at [142, 583] on div "cupboard-fillers" at bounding box center [71, 591] width 142 height 16
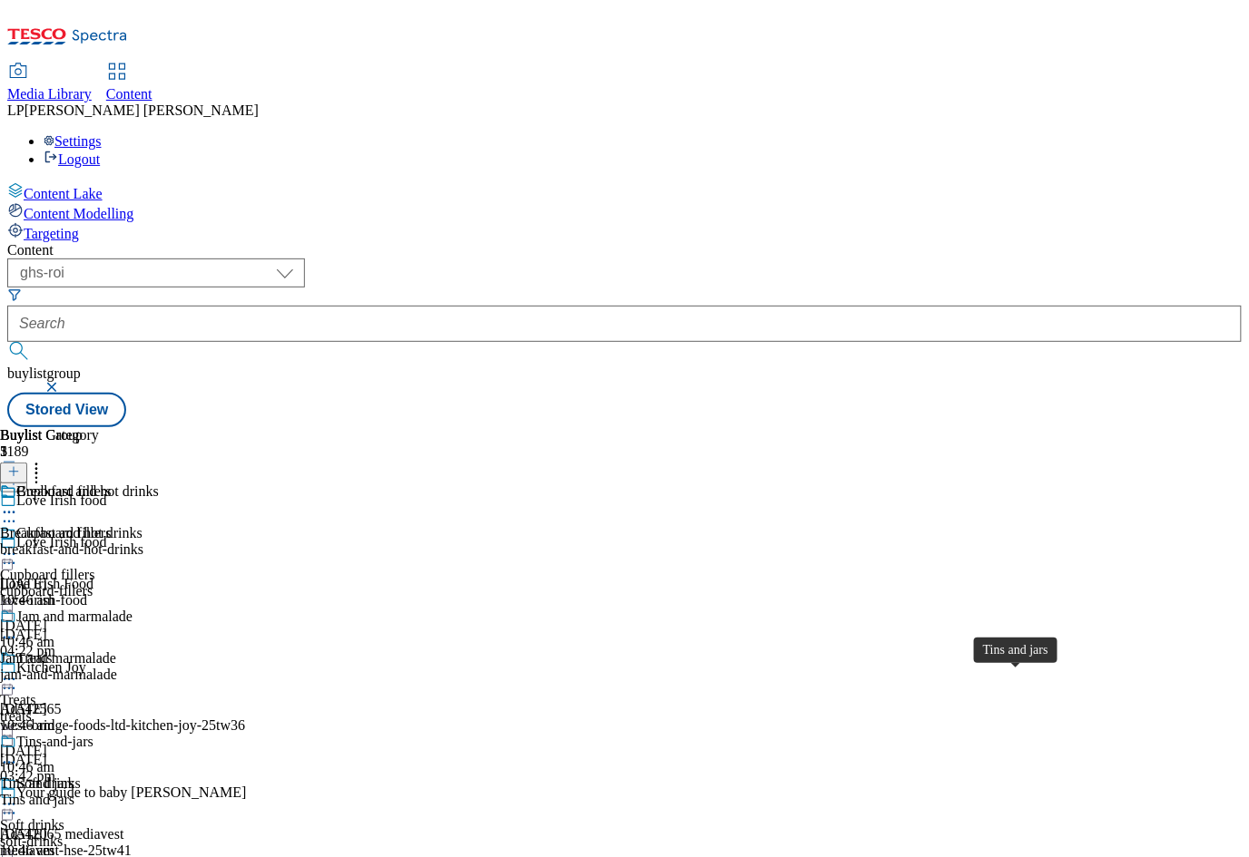
click at [74, 776] on div "Tins and jars" at bounding box center [37, 784] width 74 height 16
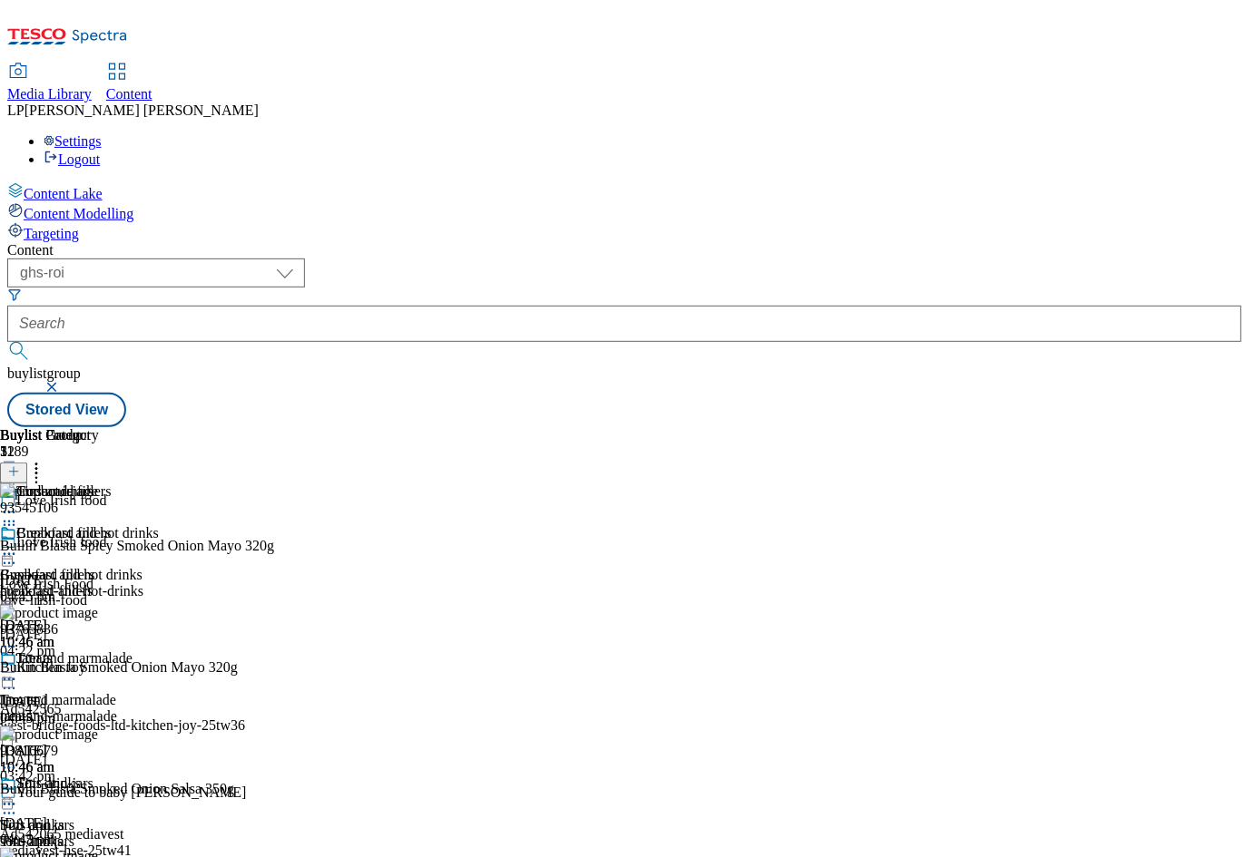
click at [18, 796] on icon at bounding box center [9, 805] width 18 height 18
click at [159, 832] on li "Edit" at bounding box center [97, 842] width 122 height 21
click at [18, 796] on icon at bounding box center [9, 805] width 18 height 18
click at [84, 832] on button "Edit" at bounding box center [60, 842] width 48 height 21
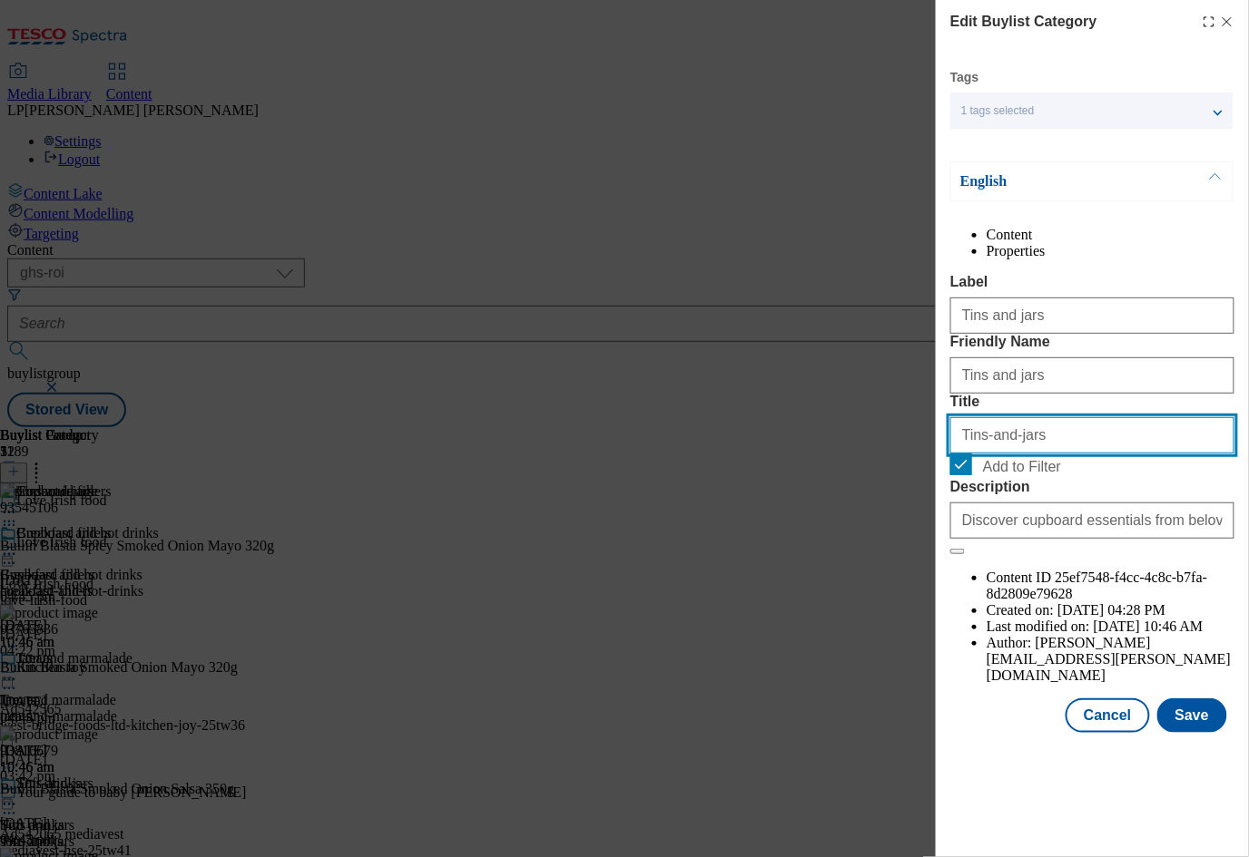
click at [1009, 454] on input "Tins-and-jars" at bounding box center [1092, 435] width 284 height 36
type input "Tins and jars"
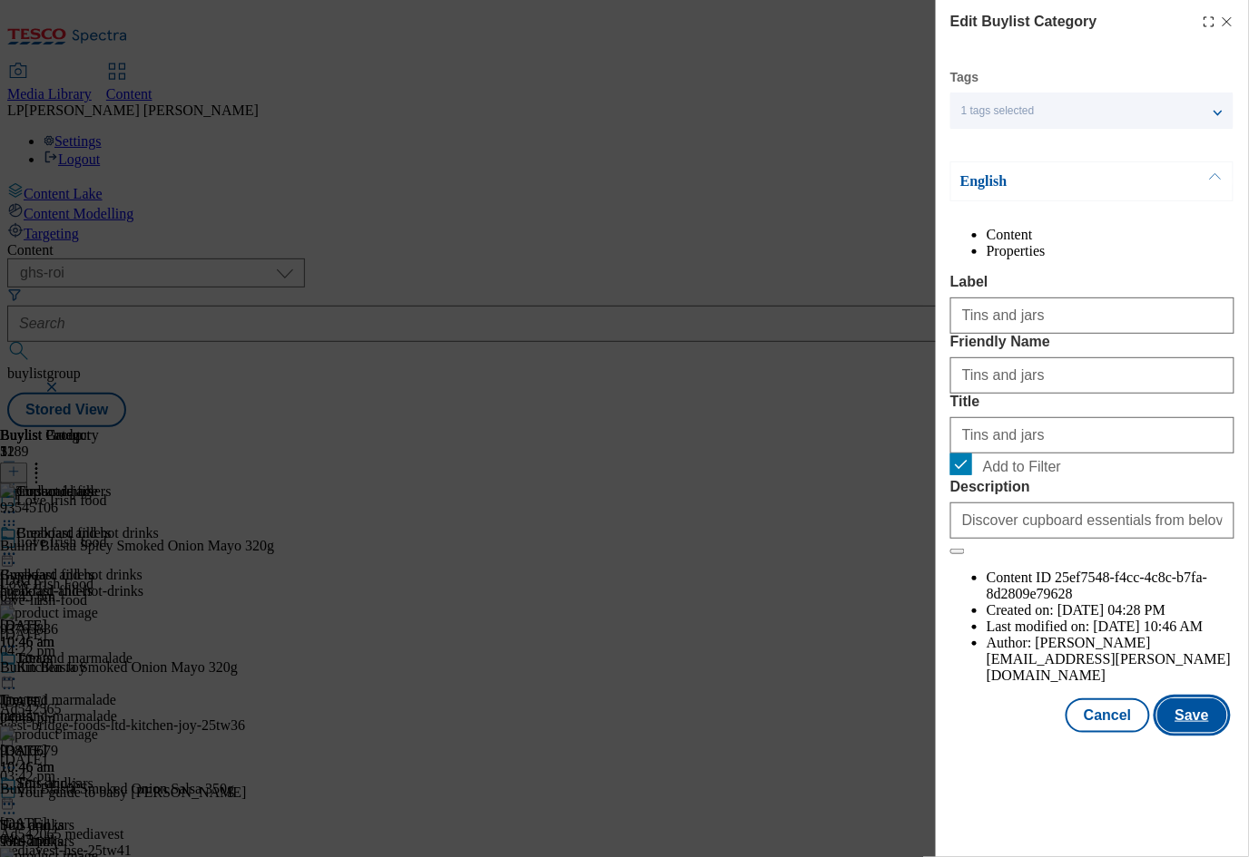
click at [1205, 733] on button "Save" at bounding box center [1192, 716] width 70 height 34
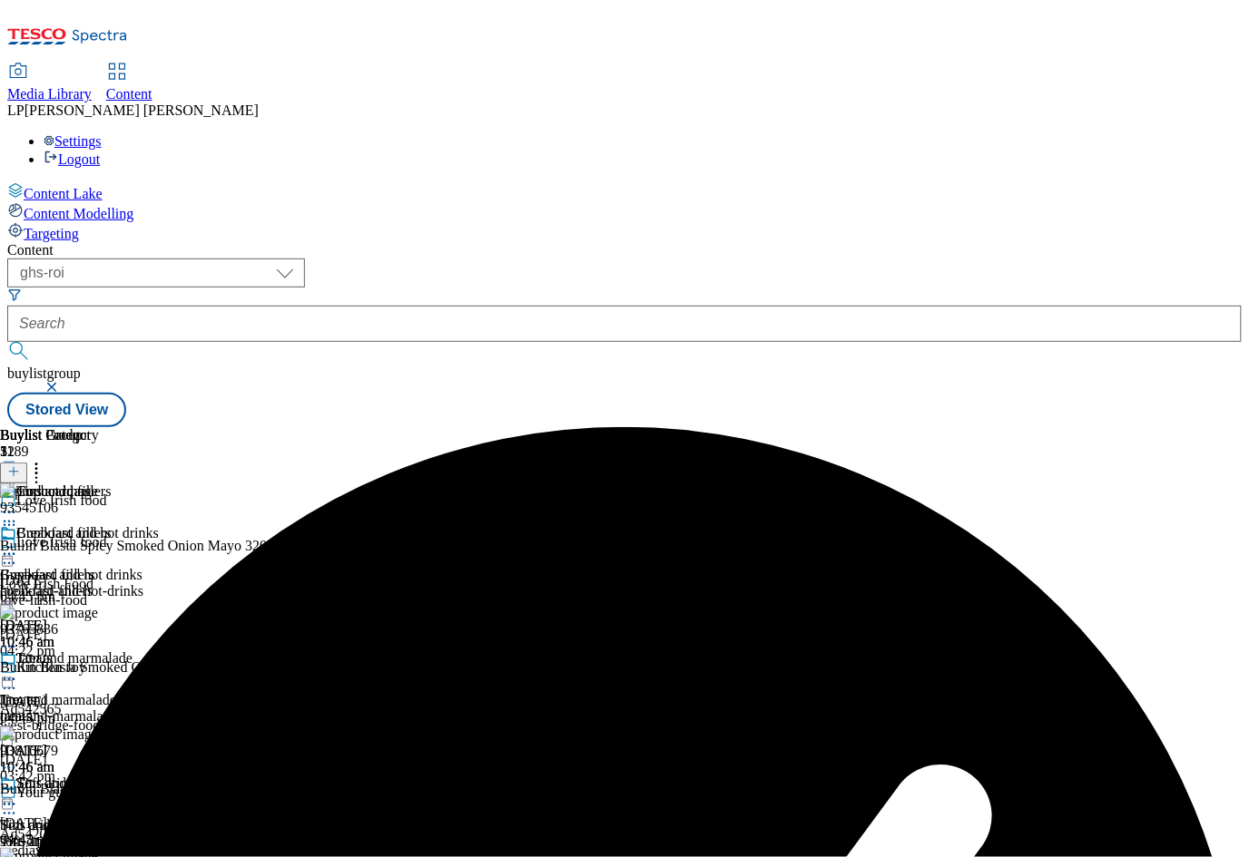
click at [18, 545] on icon at bounding box center [9, 554] width 18 height 18
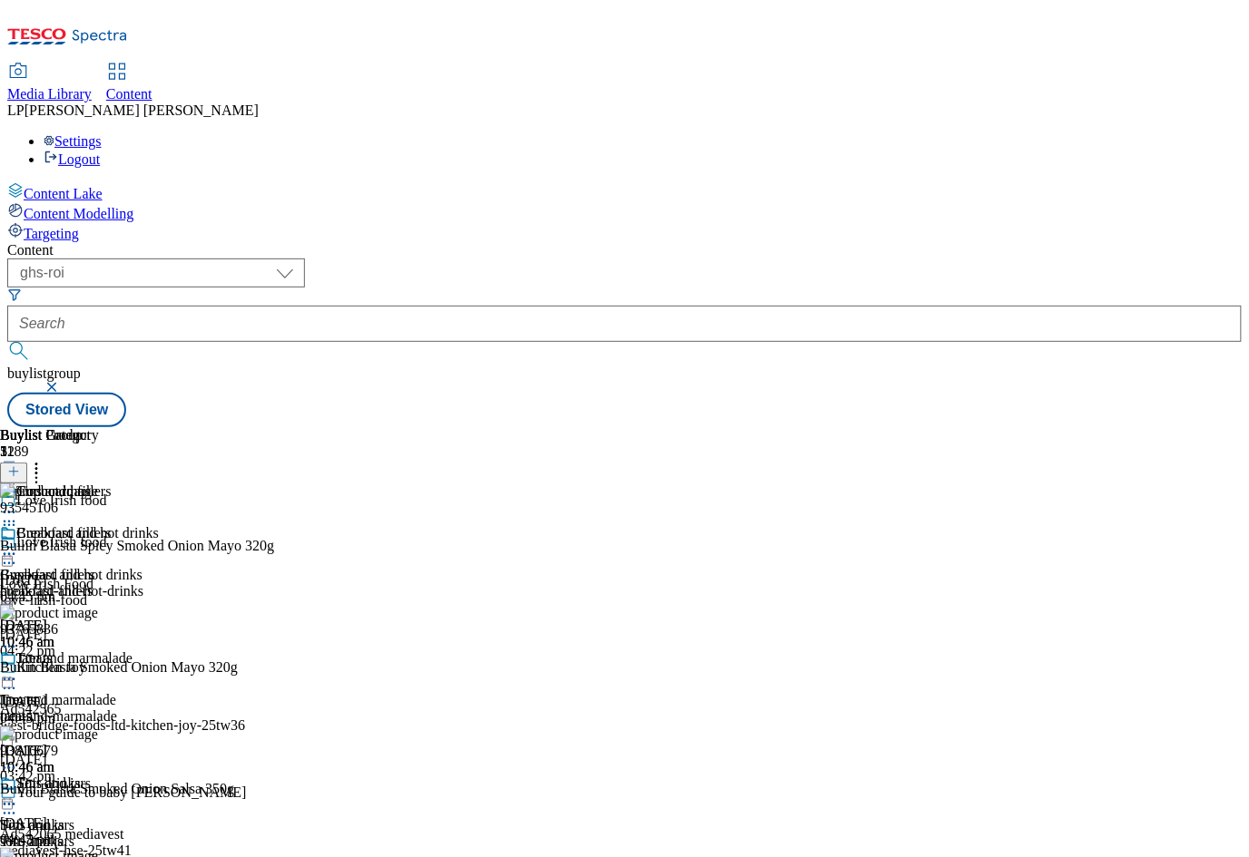
click at [18, 796] on icon at bounding box center [9, 805] width 18 height 18
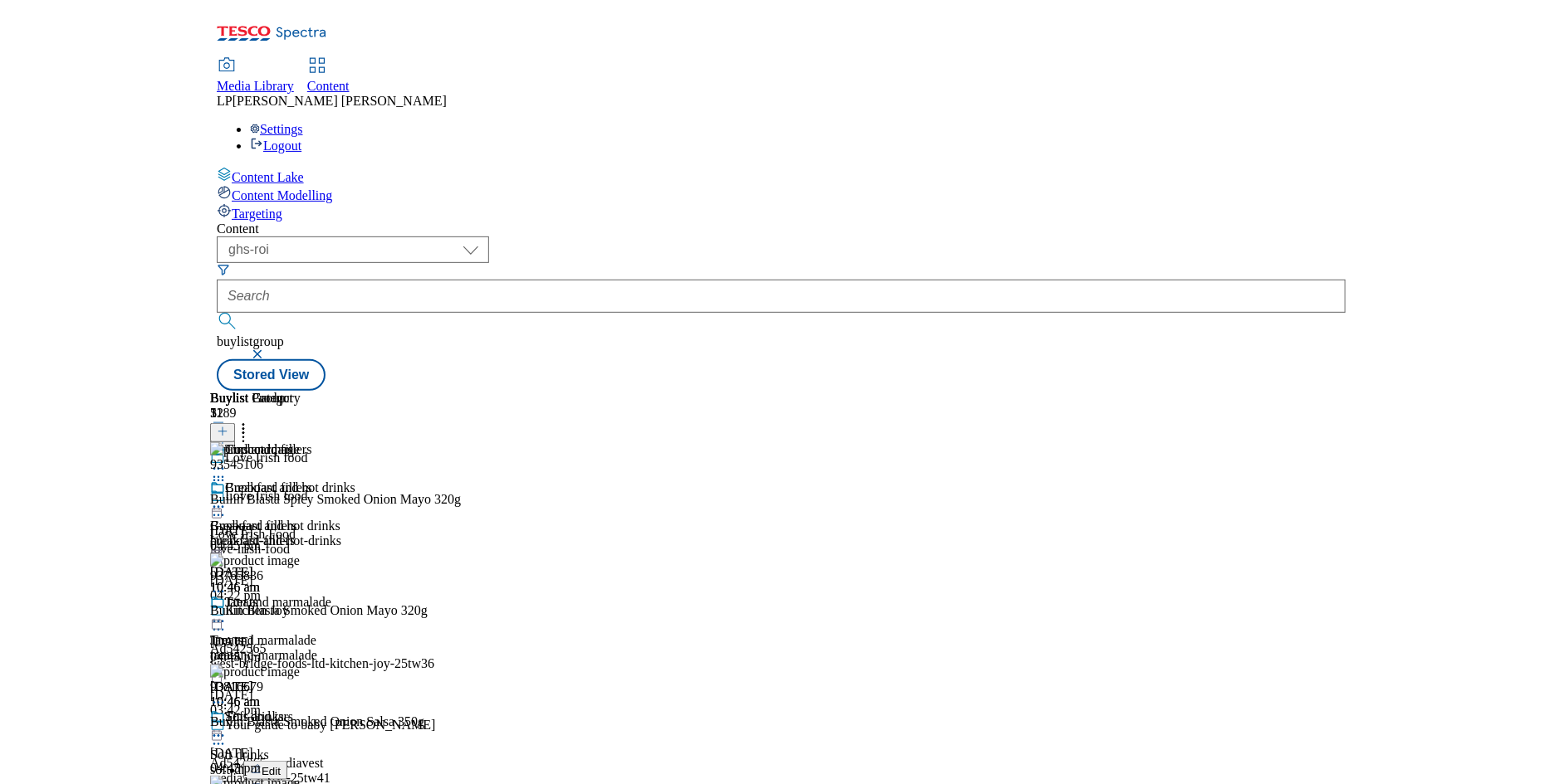
scroll to position [0, 0]
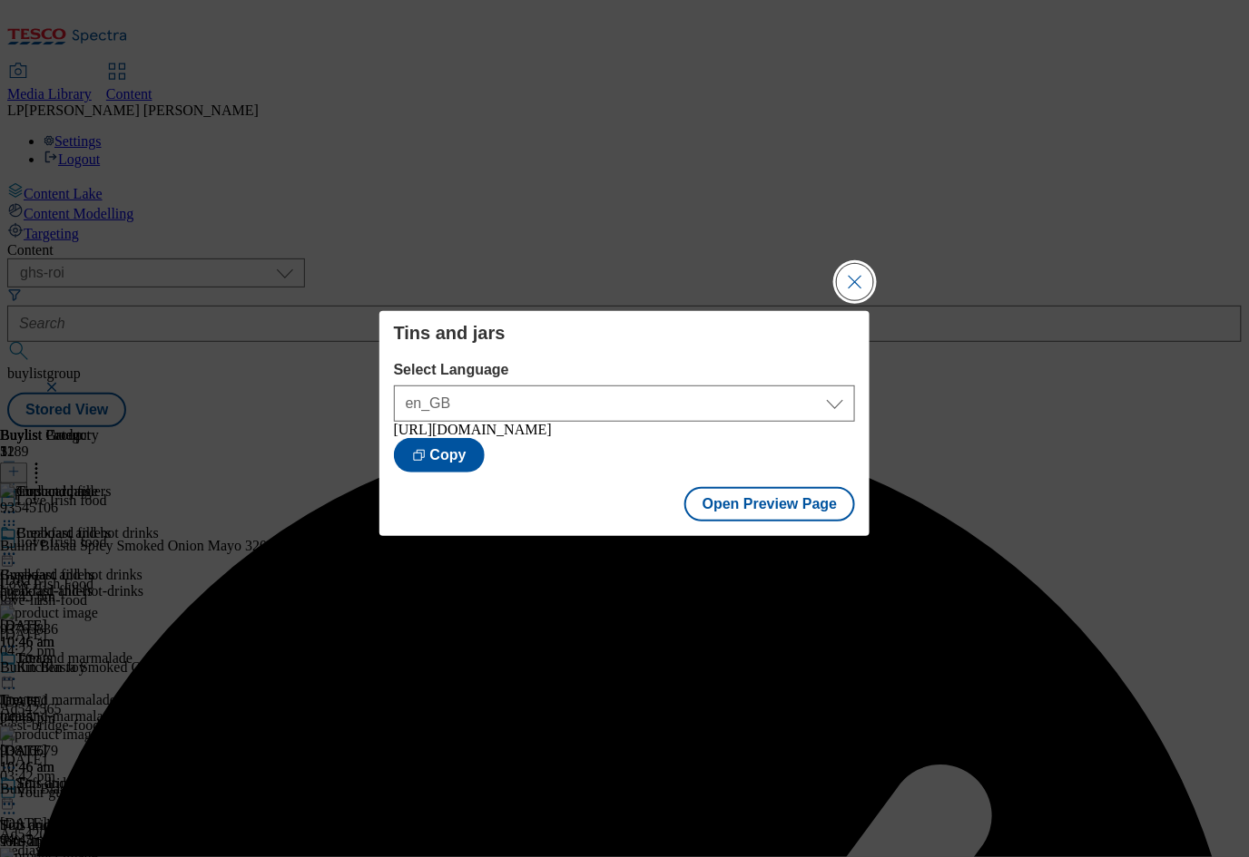
click at [861, 280] on button "Close Modal" at bounding box center [855, 282] width 36 height 36
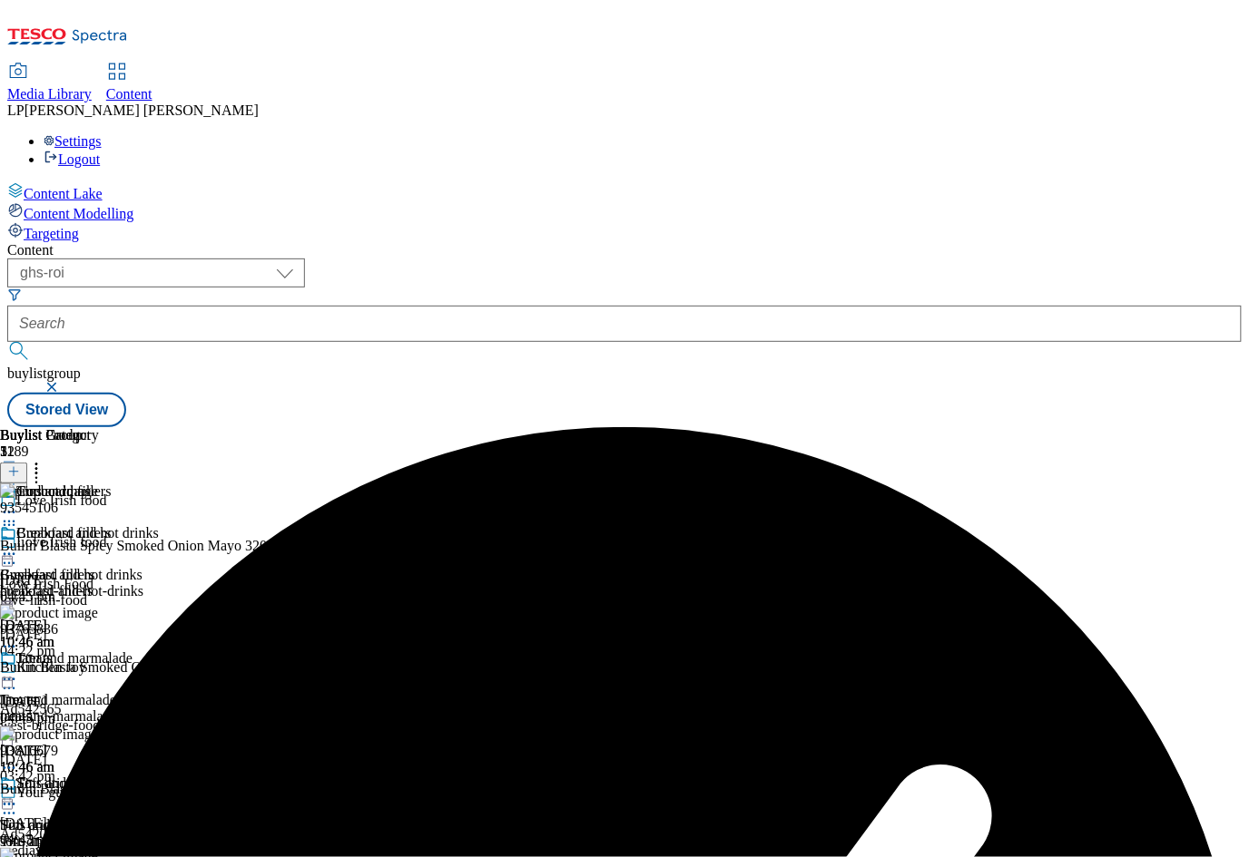
click at [18, 545] on icon at bounding box center [9, 554] width 18 height 18
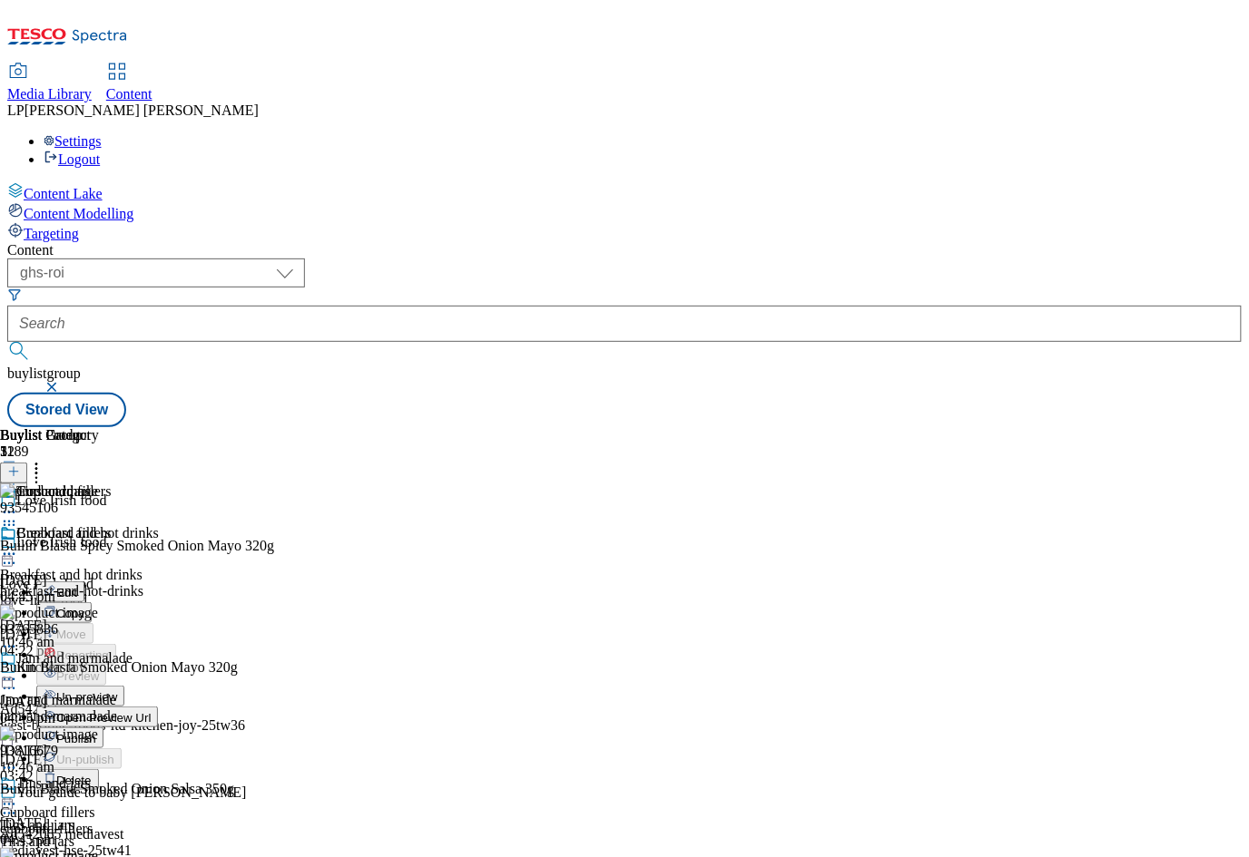
click at [151, 711] on span "Open Preview Url" at bounding box center [103, 718] width 94 height 14
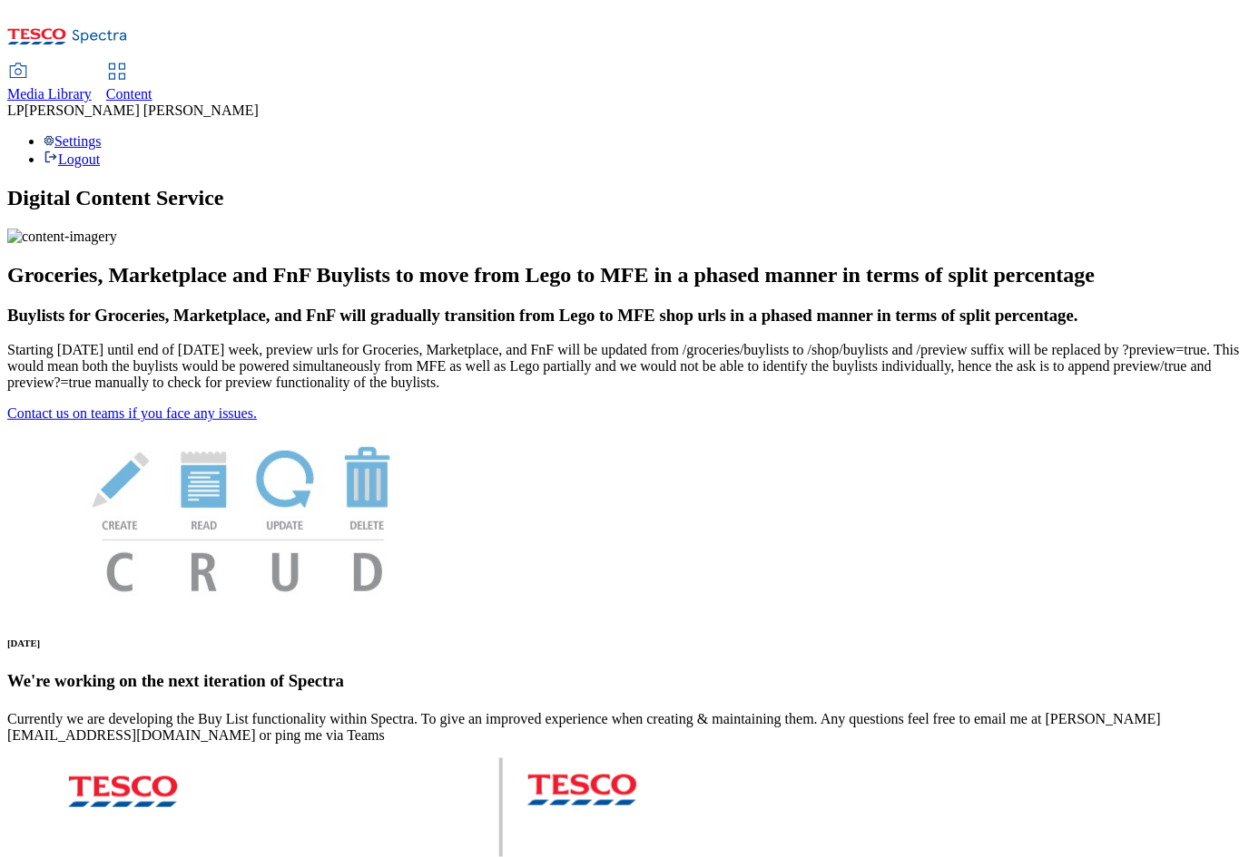
click at [152, 86] on span "Content" at bounding box center [129, 93] width 46 height 15
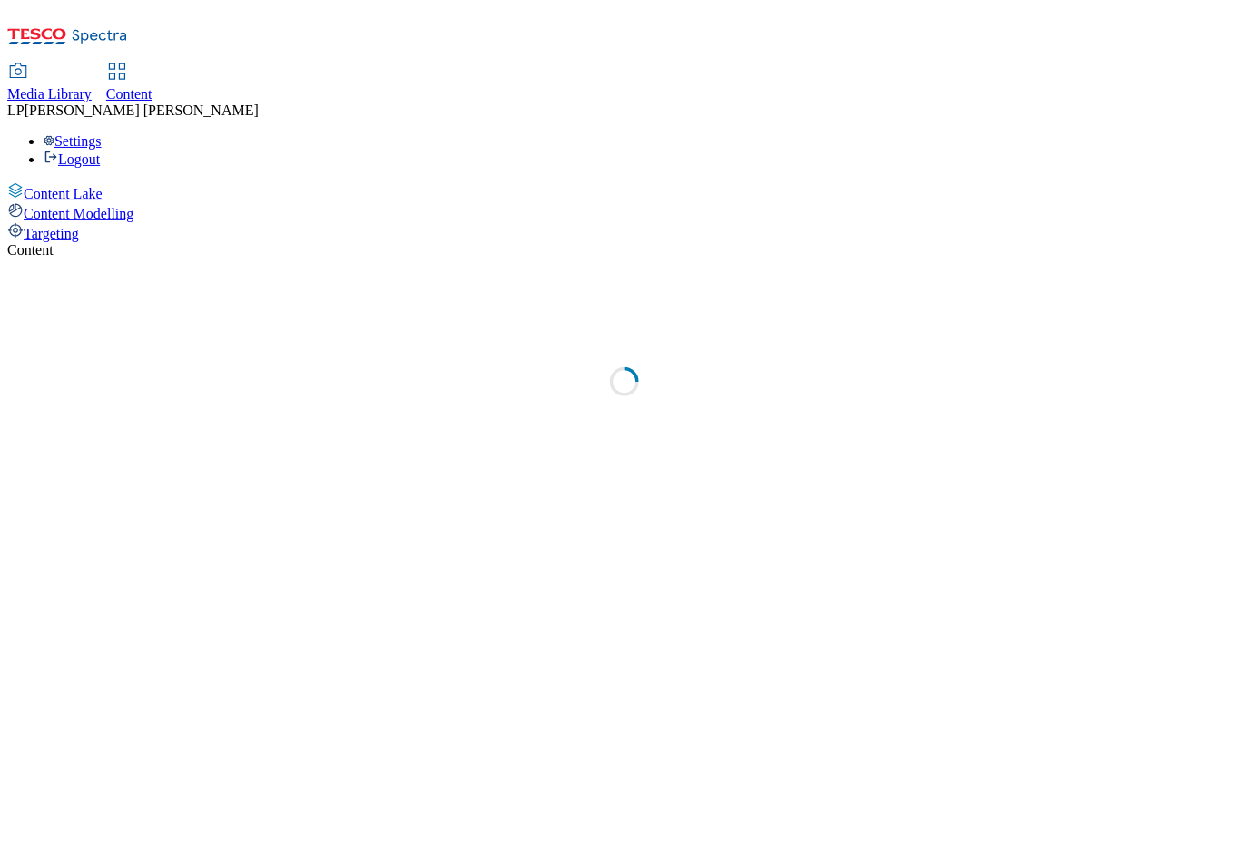
select select "group-comms"
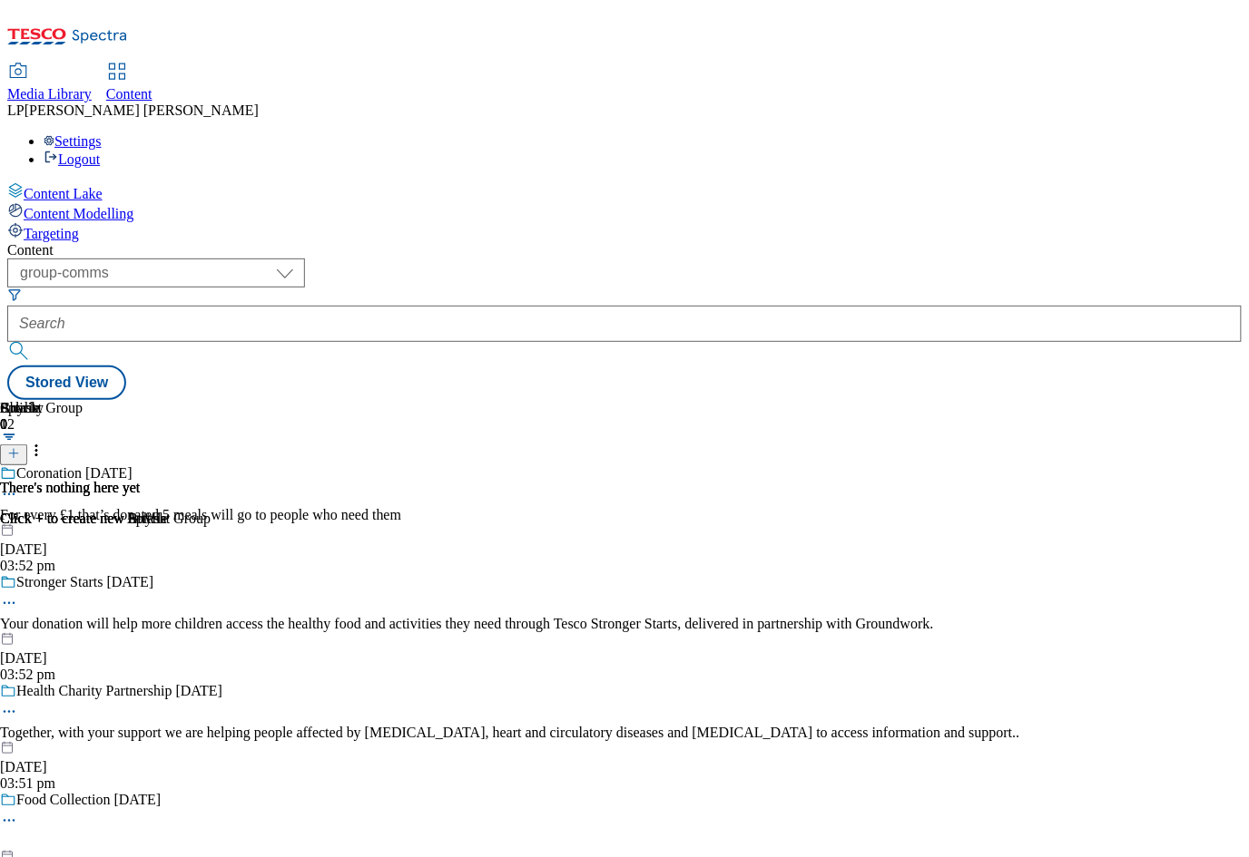
click at [92, 86] on span "Media Library" at bounding box center [49, 93] width 84 height 15
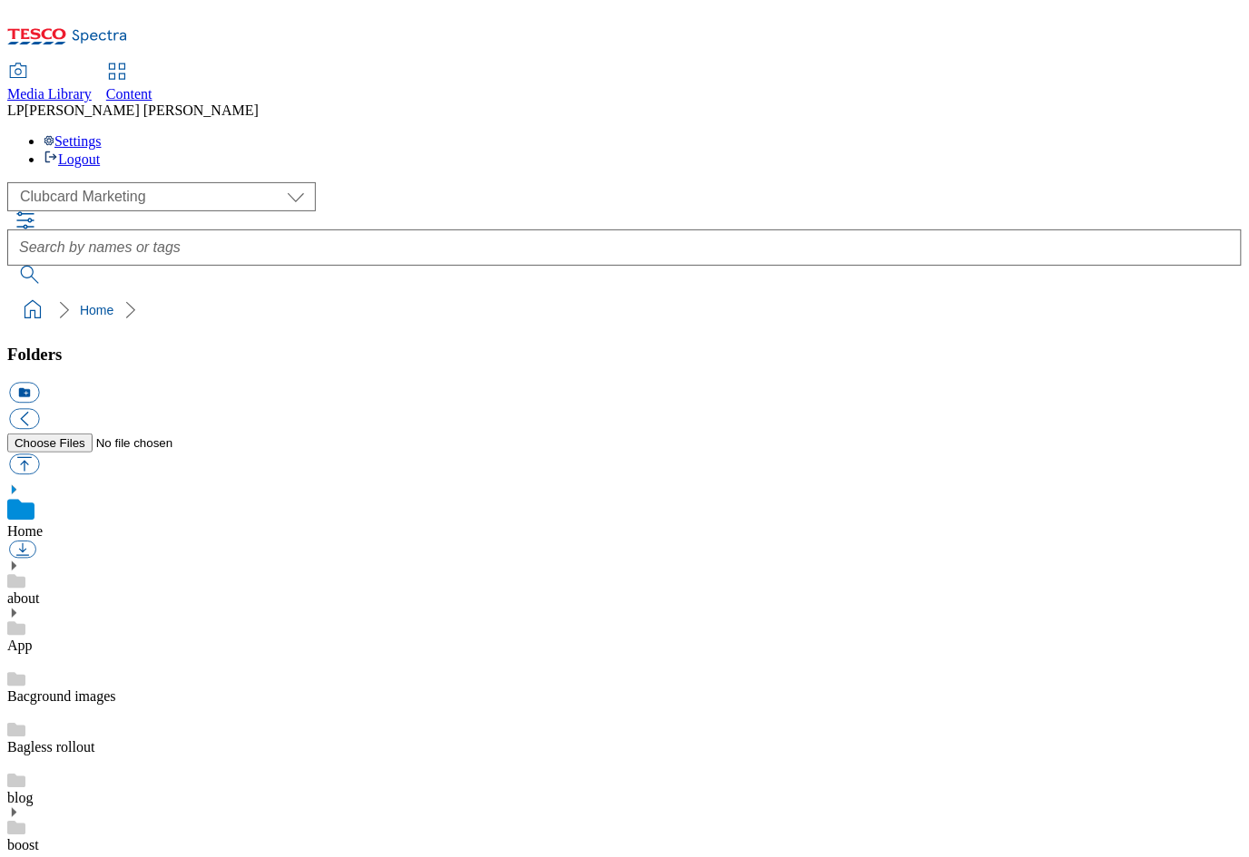
scroll to position [3, 0]
click at [131, 182] on select "Clubcard Marketing Demo Dotcom UK Emails GHS Marketing UK GHS Product UK GHS RO…" at bounding box center [161, 196] width 309 height 29
click at [12, 182] on select "Clubcard Marketing Demo Dotcom UK Emails GHS Marketing UK GHS Product UK GHS RO…" at bounding box center [161, 196] width 309 height 29
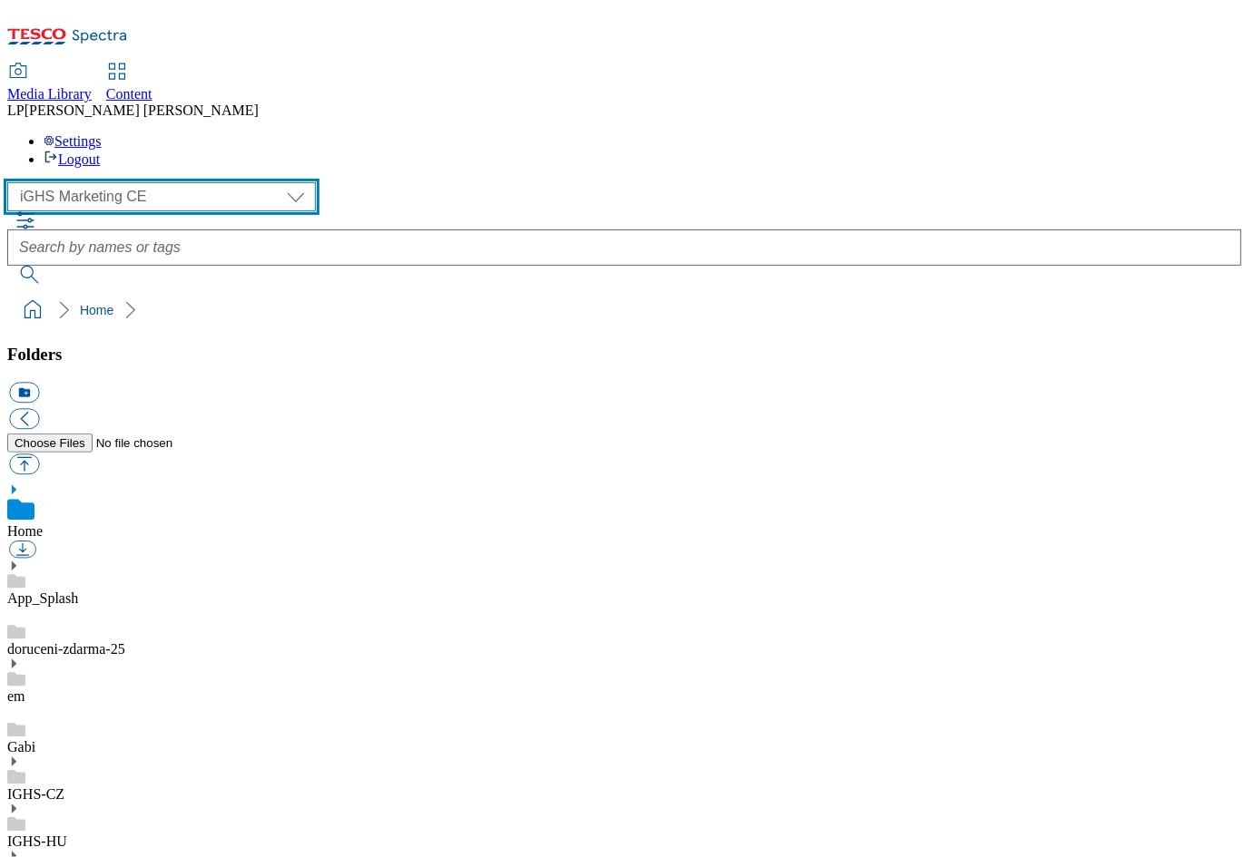
click at [99, 182] on select "Clubcard Marketing Demo Dotcom UK Emails GHS Marketing UK GHS Product UK GHS RO…" at bounding box center [161, 196] width 309 height 29
select select "flare-ghs-roi"
click at [12, 182] on select "Clubcard Marketing Demo Dotcom UK Emails GHS Marketing UK GHS Product UK GHS RO…" at bounding box center [161, 196] width 309 height 29
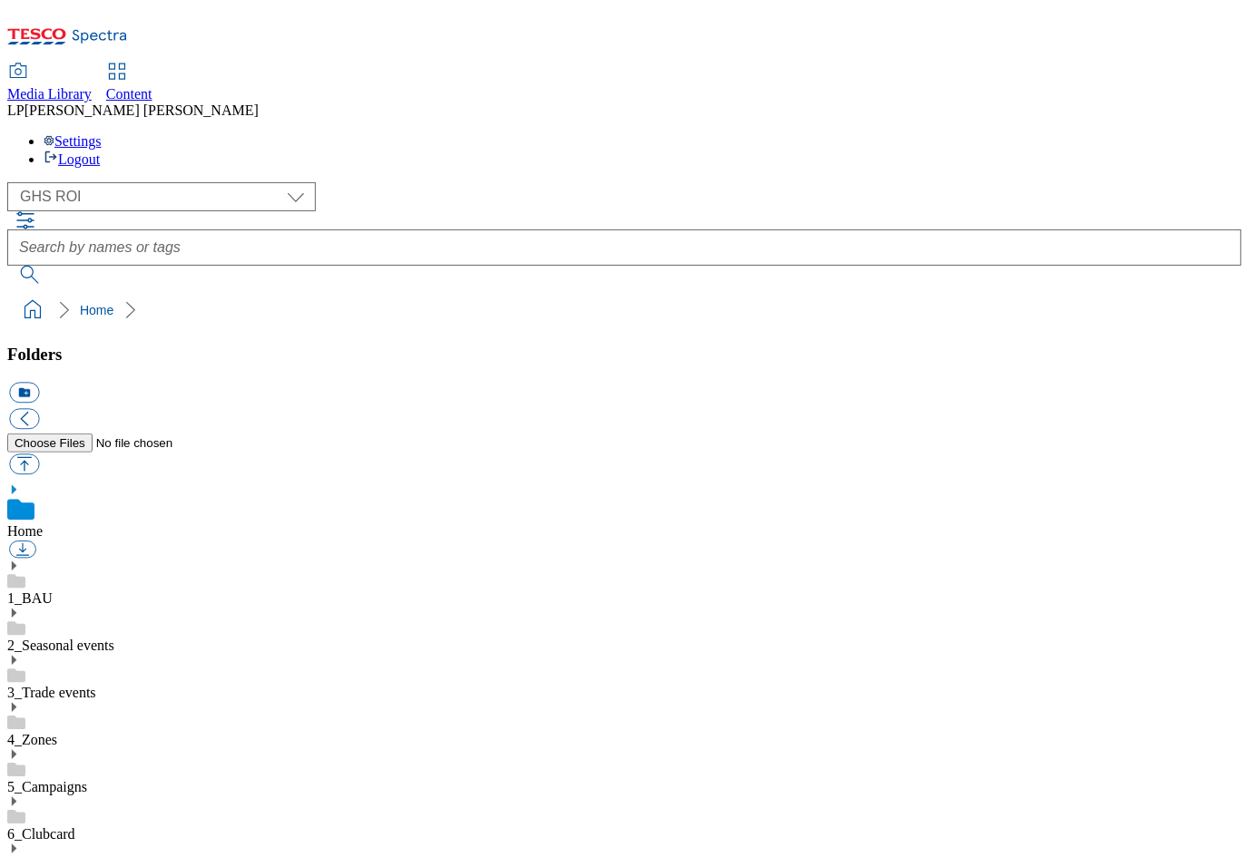
click at [16, 609] on use at bounding box center [14, 613] width 5 height 9
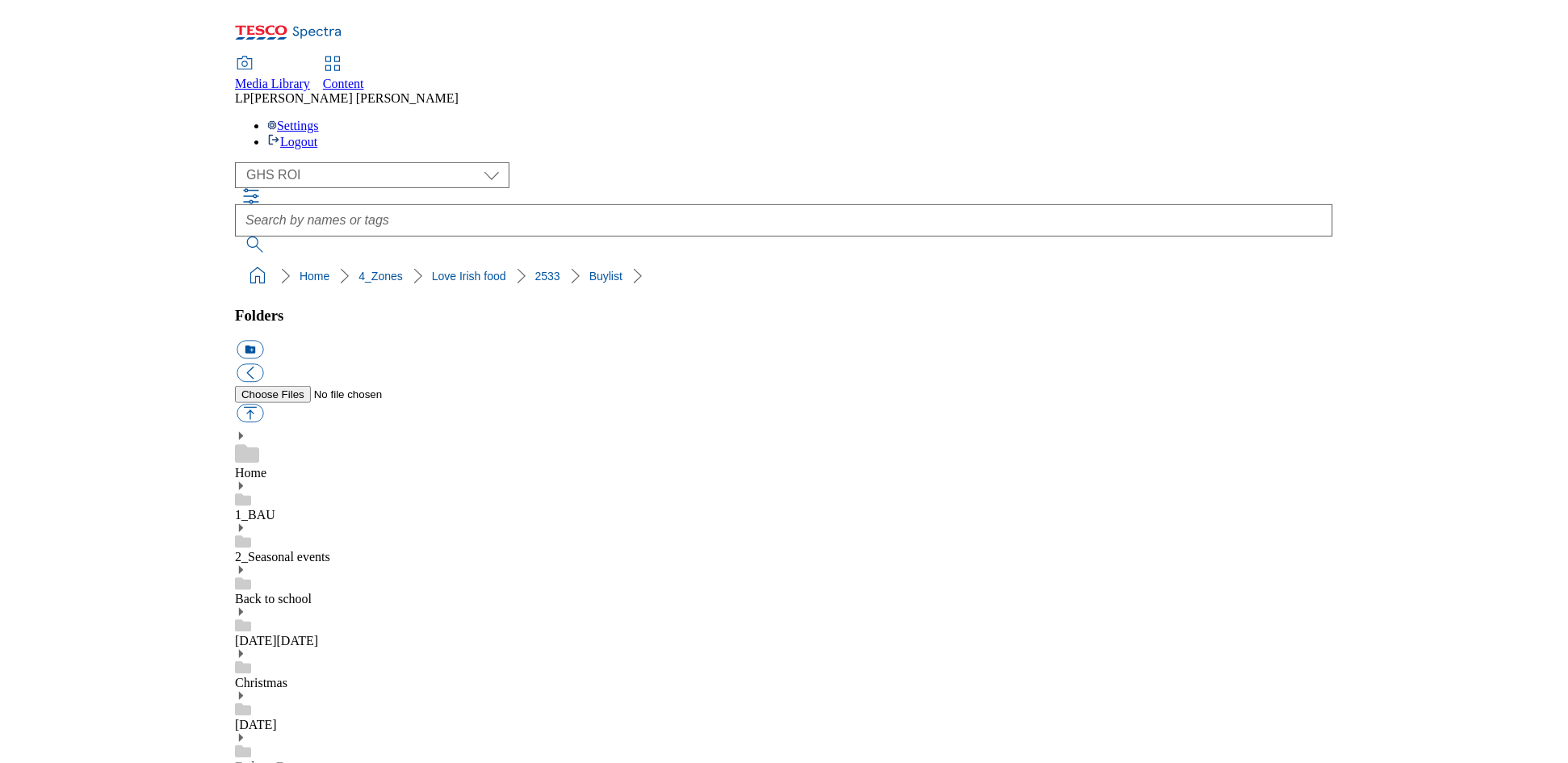
scroll to position [25, 0]
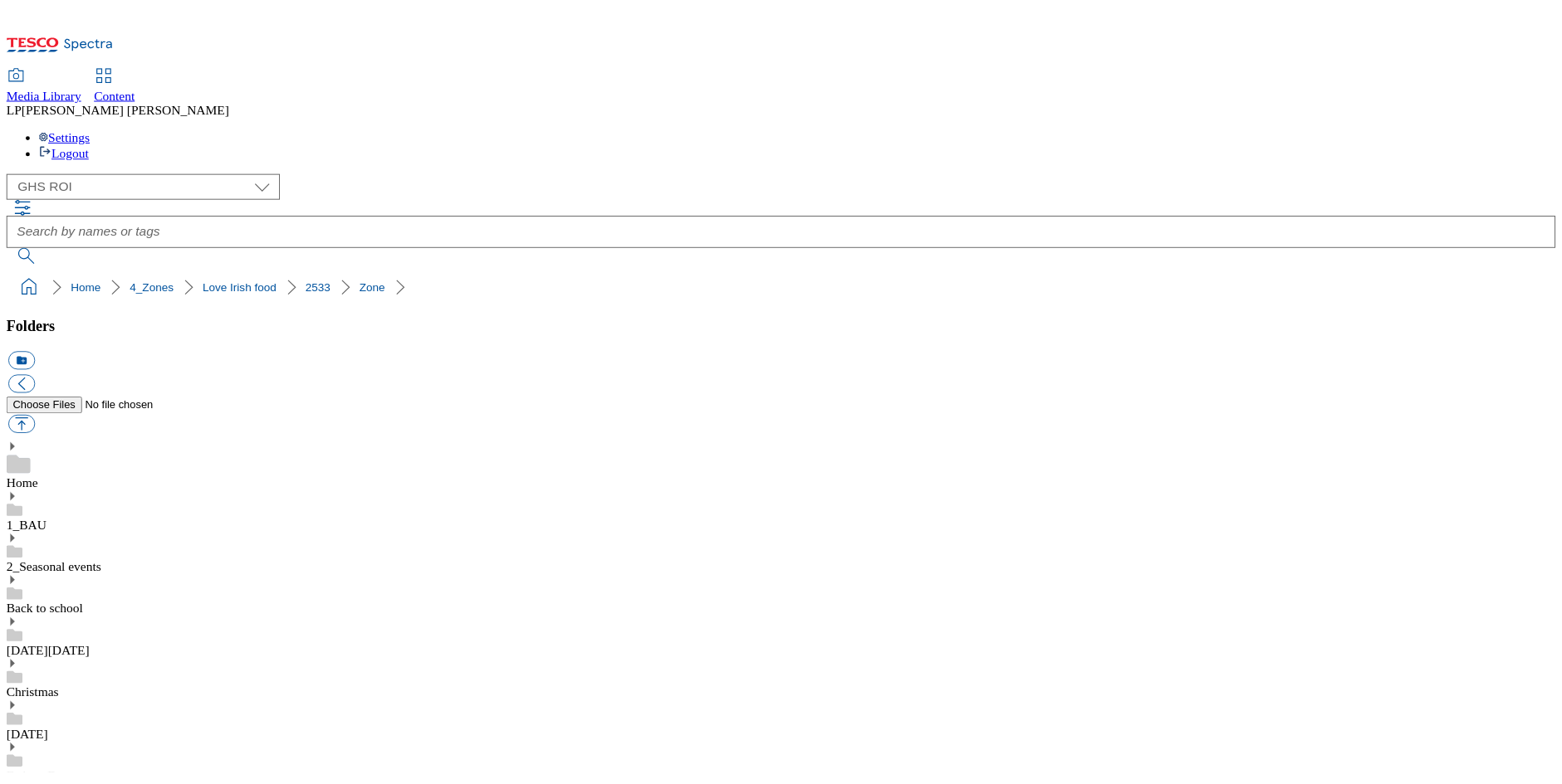
scroll to position [827, 0]
